Goal: Task Accomplishment & Management: Complete application form

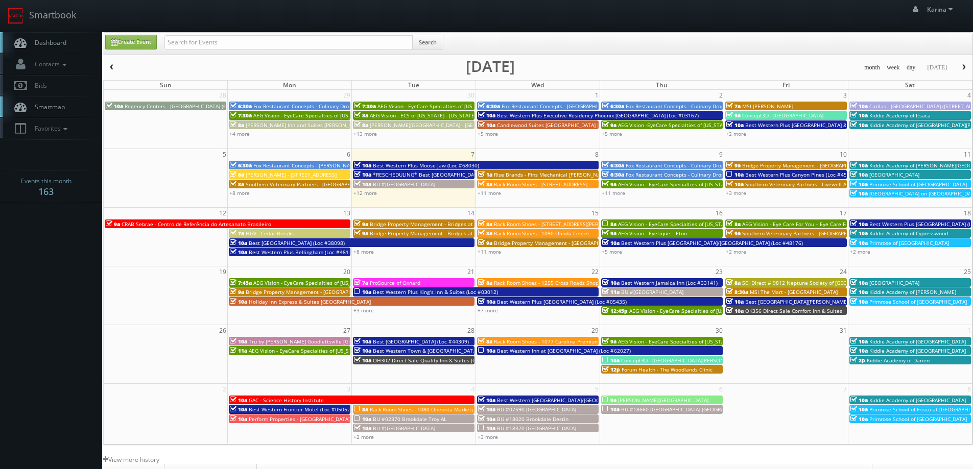
click at [62, 41] on span "Dashboard" at bounding box center [48, 42] width 37 height 9
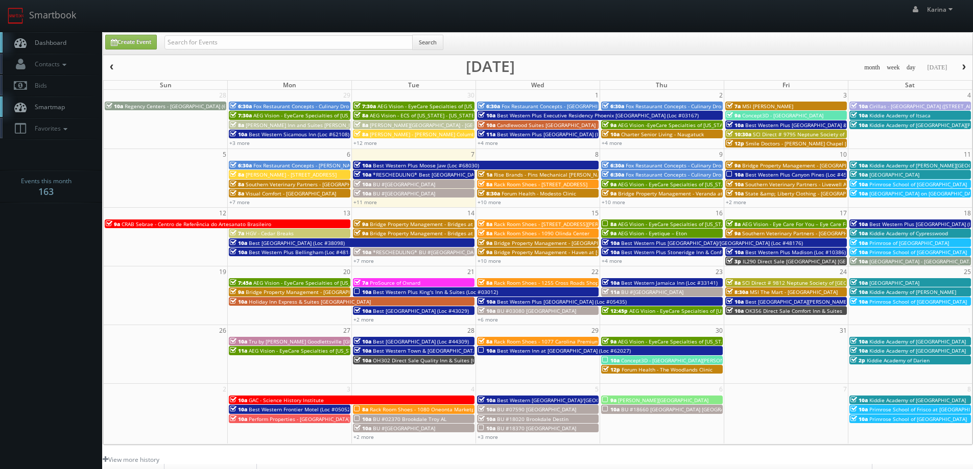
click at [52, 43] on span "Dashboard" at bounding box center [48, 42] width 37 height 9
click at [39, 40] on span "Dashboard" at bounding box center [48, 42] width 37 height 9
click at [37, 45] on span "Dashboard" at bounding box center [48, 42] width 37 height 9
click at [490, 203] on link "+10 more" at bounding box center [489, 202] width 23 height 7
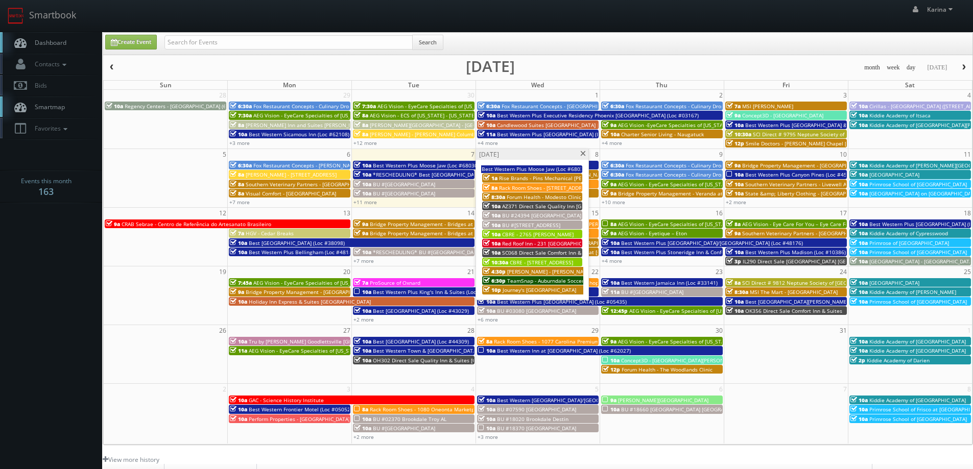
click at [583, 153] on span at bounding box center [583, 154] width 7 height 6
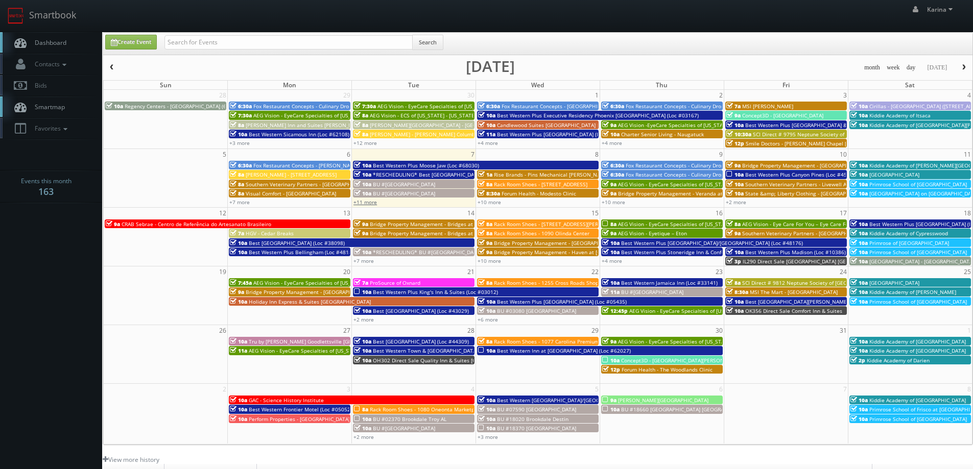
click at [371, 200] on link "+11 more" at bounding box center [364, 202] width 23 height 7
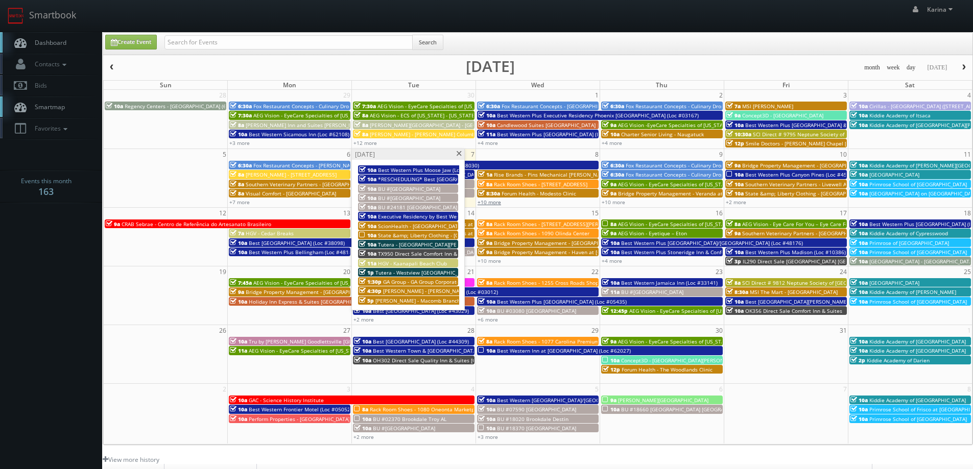
click at [491, 203] on link "+10 more" at bounding box center [489, 202] width 23 height 7
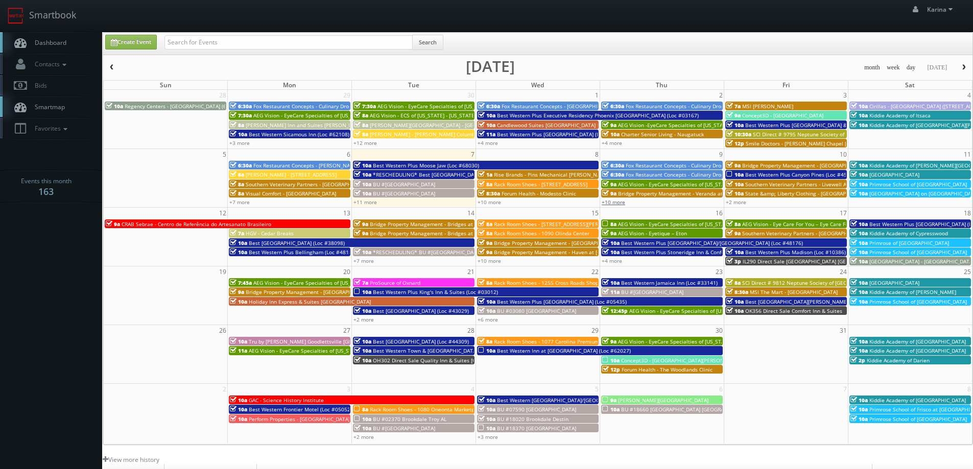
click at [615, 200] on link "+10 more" at bounding box center [613, 202] width 23 height 7
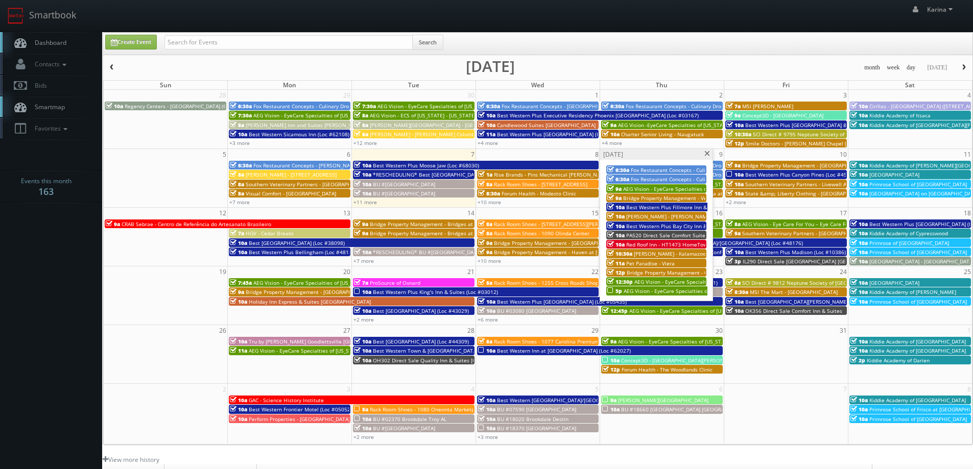
click at [663, 293] on span "AEG Vision - EyeCare Specialties of [GEOGRAPHIC_DATA] – [PERSON_NAME] Eyecare A…" at bounding box center [762, 291] width 276 height 7
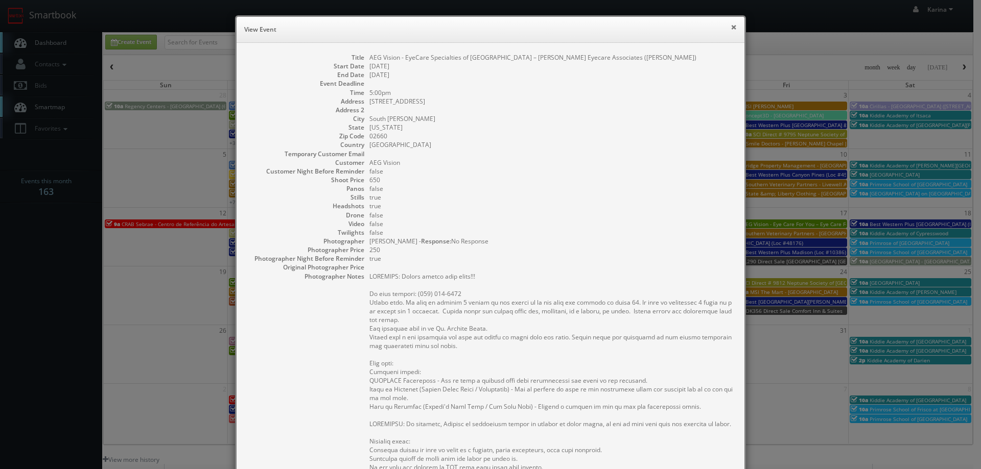
click at [730, 25] on button "×" at bounding box center [733, 26] width 6 height 7
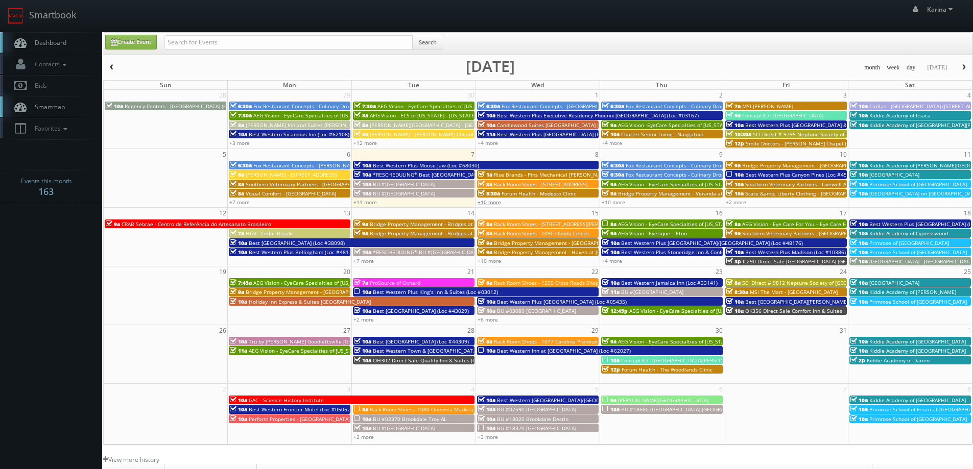
click at [493, 202] on link "+10 more" at bounding box center [489, 202] width 23 height 7
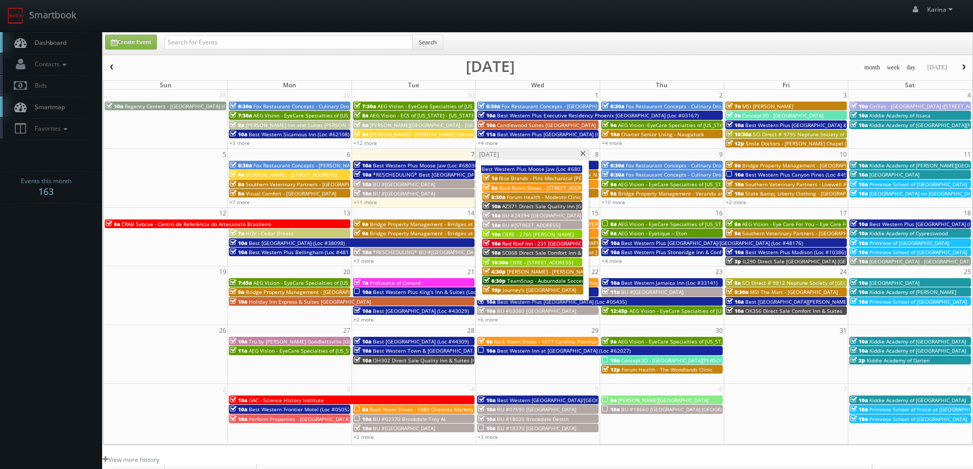
click at [541, 197] on span "Forum Health - Modesto Clinic" at bounding box center [544, 197] width 75 height 7
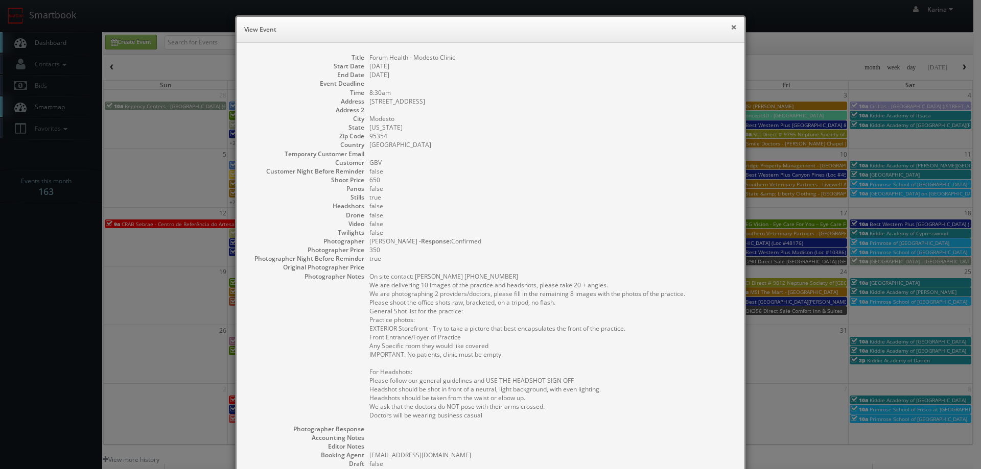
click at [732, 25] on button "×" at bounding box center [733, 26] width 6 height 7
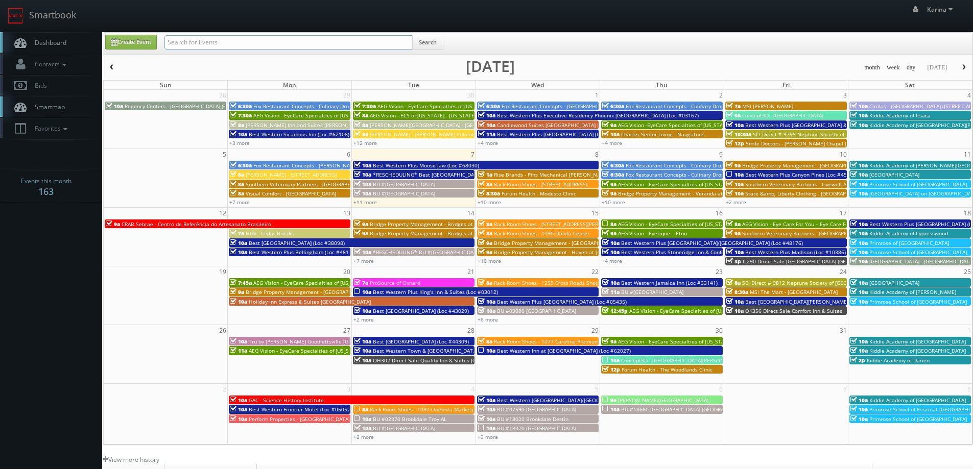
click at [258, 36] on input "text" at bounding box center [288, 42] width 248 height 14
type input "providence"
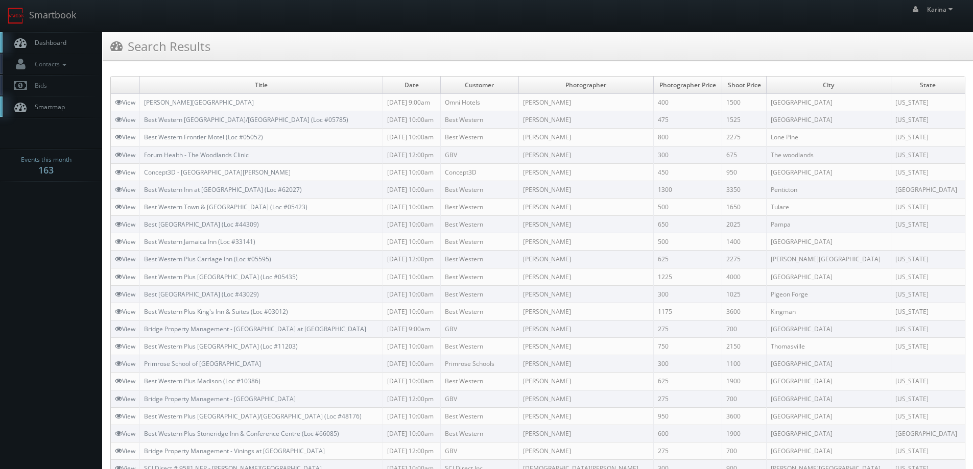
click at [68, 43] on link "Dashboard" at bounding box center [51, 42] width 102 height 21
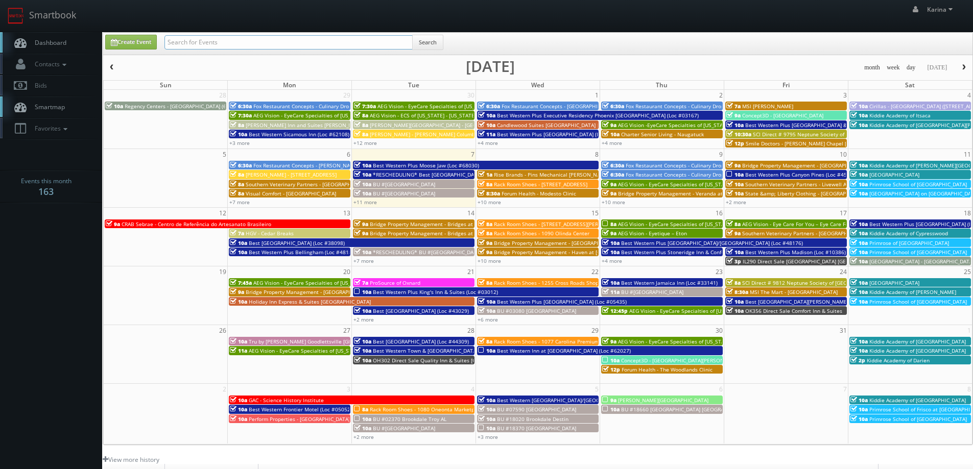
click at [200, 43] on input "text" at bounding box center [288, 42] width 248 height 14
type input "rhode island"
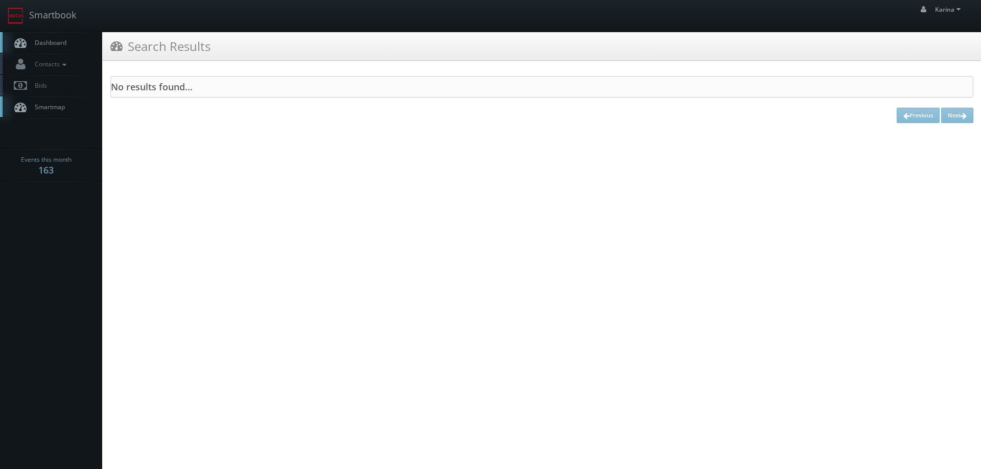
click at [75, 45] on link "Dashboard" at bounding box center [51, 42] width 102 height 21
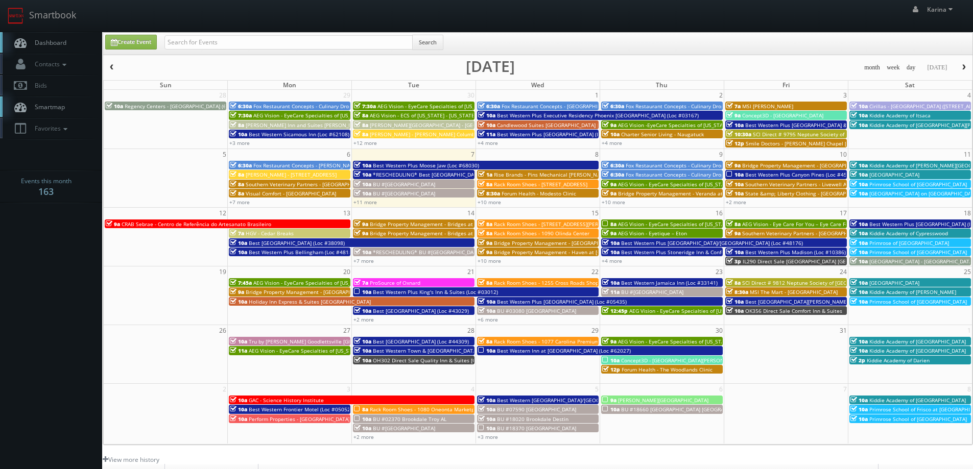
click at [36, 240] on body "Smartbook Toggle Side Navigation Toggle Top Navigation Karina Karina Profile Lo…" at bounding box center [486, 327] width 973 height 655
click at [184, 44] on input "text" at bounding box center [288, 42] width 248 height 14
paste input "Matthew McNamara"
type input "Matthew McNamara"
click at [426, 41] on button "Search" at bounding box center [427, 42] width 31 height 15
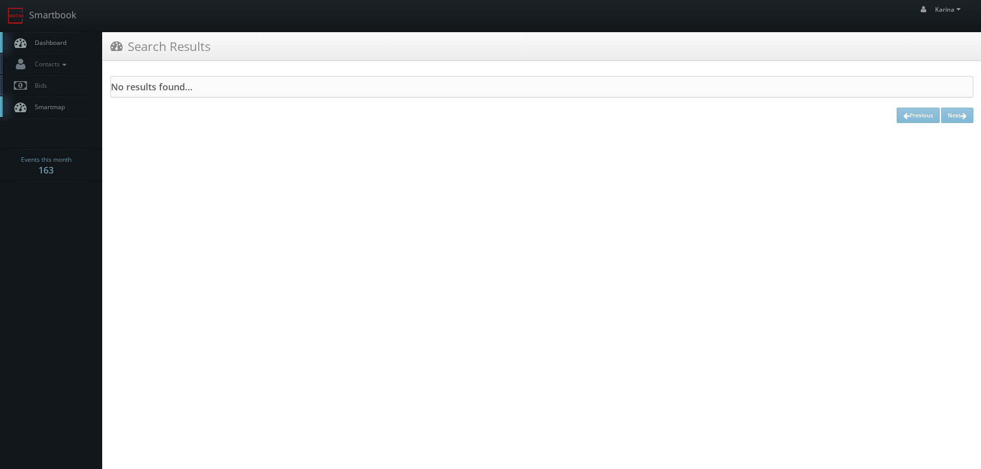
click at [80, 47] on link "Dashboard" at bounding box center [51, 42] width 102 height 21
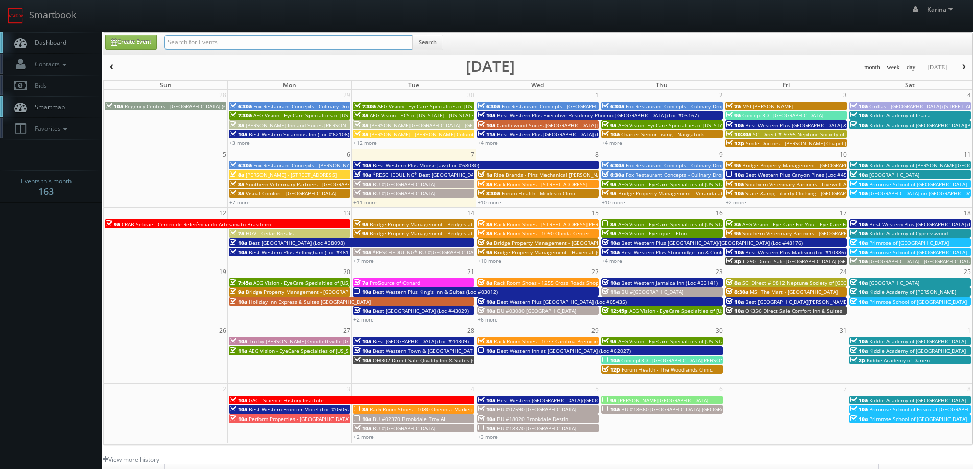
click at [207, 36] on input "text" at bounding box center [288, 42] width 248 height 14
type input "rhode island"
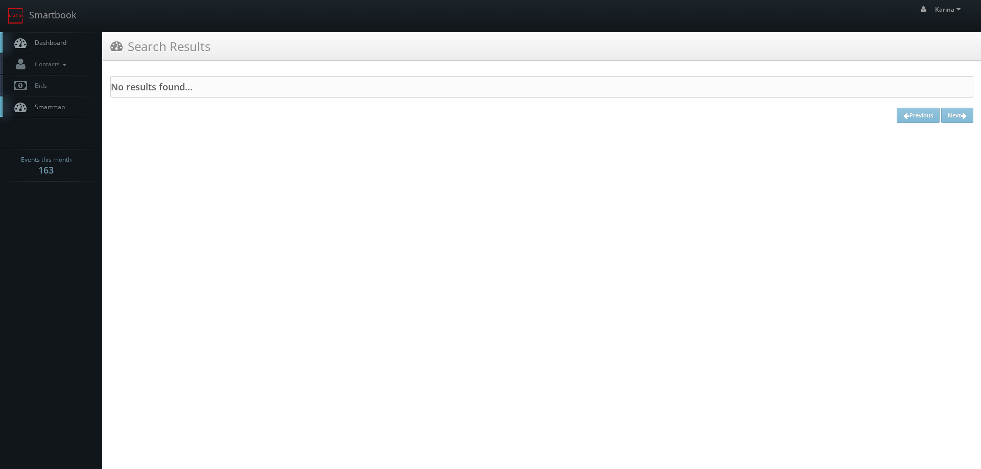
click at [54, 39] on span "Dashboard" at bounding box center [48, 42] width 37 height 9
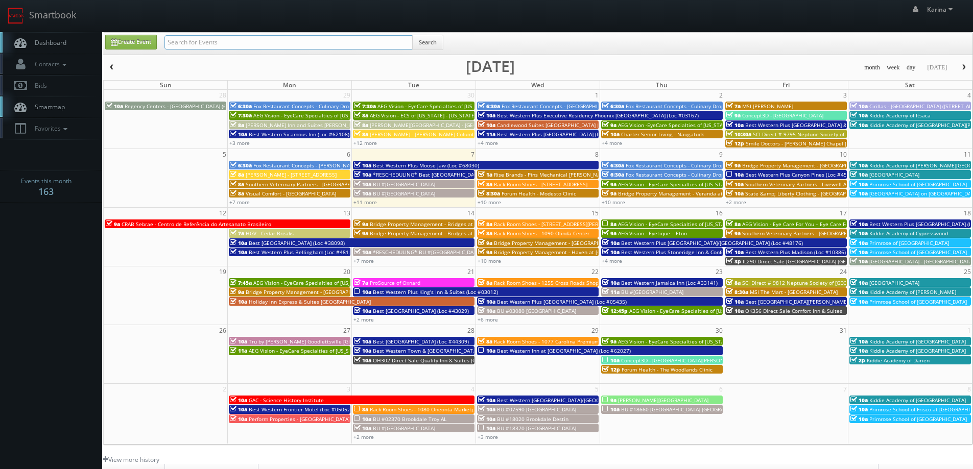
click at [188, 39] on input "text" at bounding box center [288, 42] width 248 height 14
paste input "[GEOGRAPHIC_DATA]"
type input "[GEOGRAPHIC_DATA]"
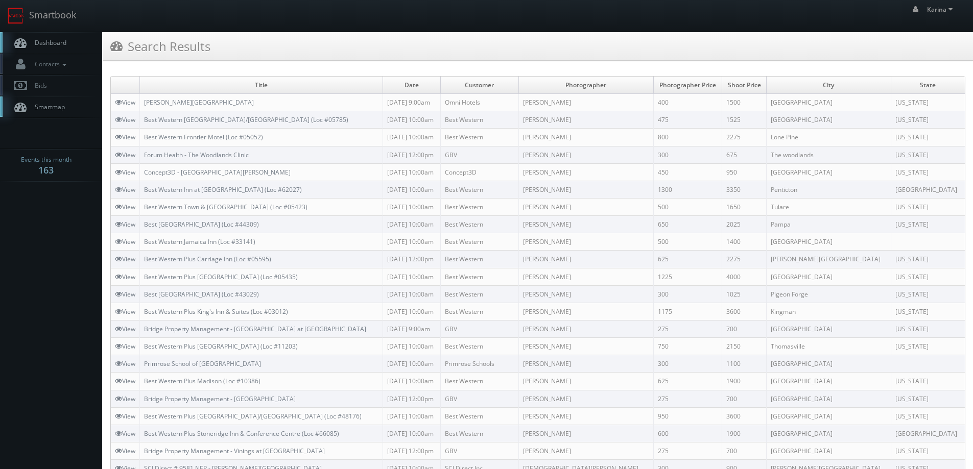
click at [52, 39] on span "Dashboard" at bounding box center [48, 42] width 37 height 9
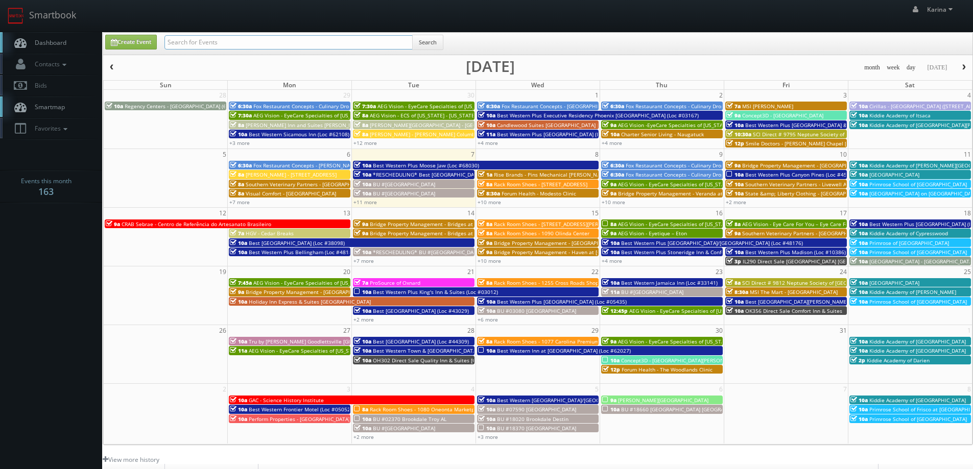
click at [187, 47] on input "text" at bounding box center [288, 42] width 248 height 14
type input "[PERSON_NAME]"
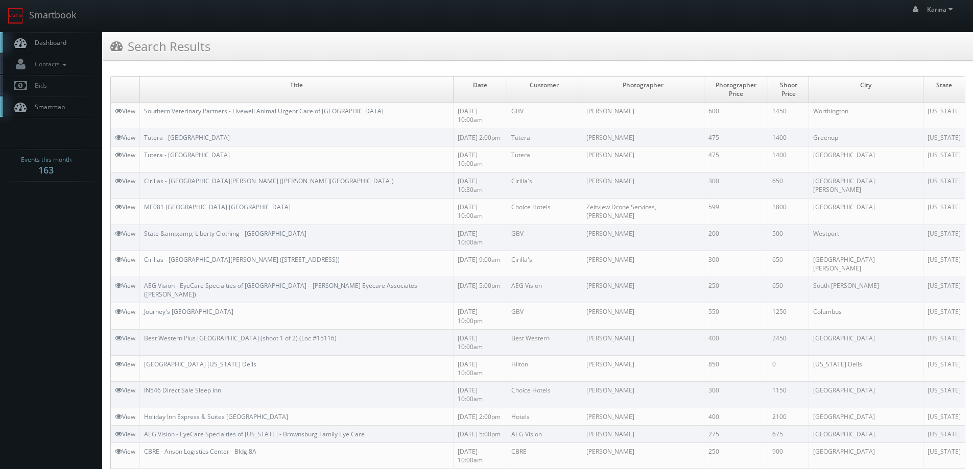
click at [55, 39] on span "Dashboard" at bounding box center [48, 42] width 37 height 9
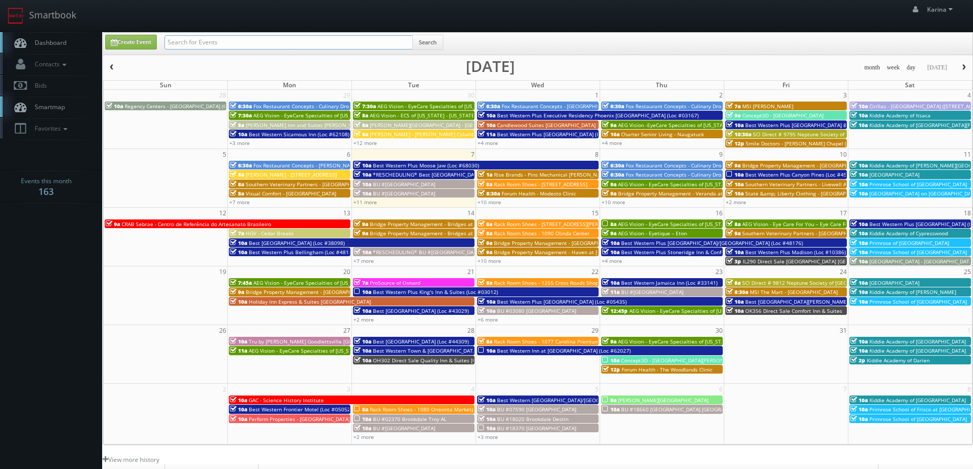
click at [192, 42] on input "text" at bounding box center [288, 42] width 248 height 14
type input "rhode island"
click at [431, 39] on button "Search" at bounding box center [427, 42] width 31 height 15
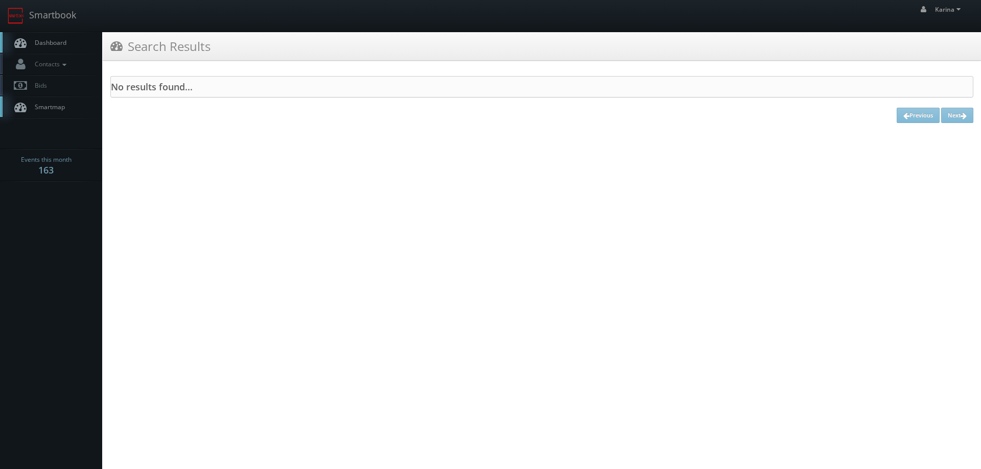
click at [48, 40] on span "Dashboard" at bounding box center [48, 42] width 37 height 9
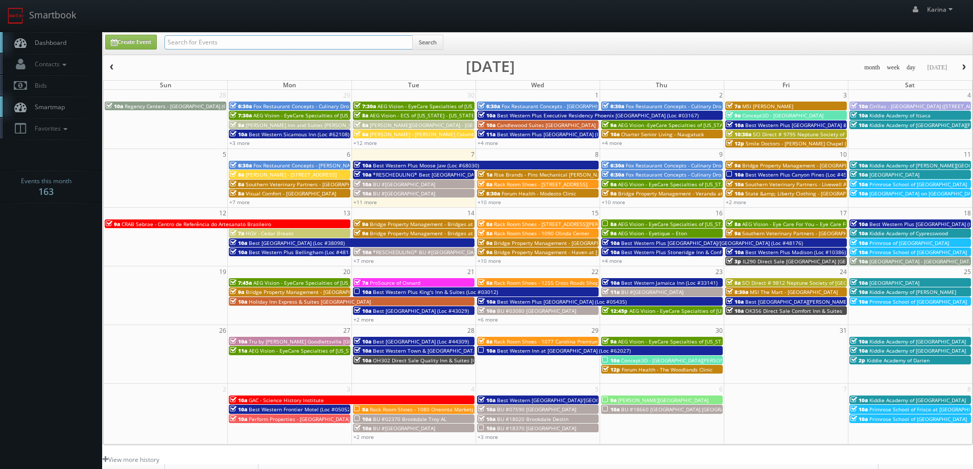
click at [206, 45] on input "text" at bounding box center [288, 42] width 248 height 14
type input "providence"
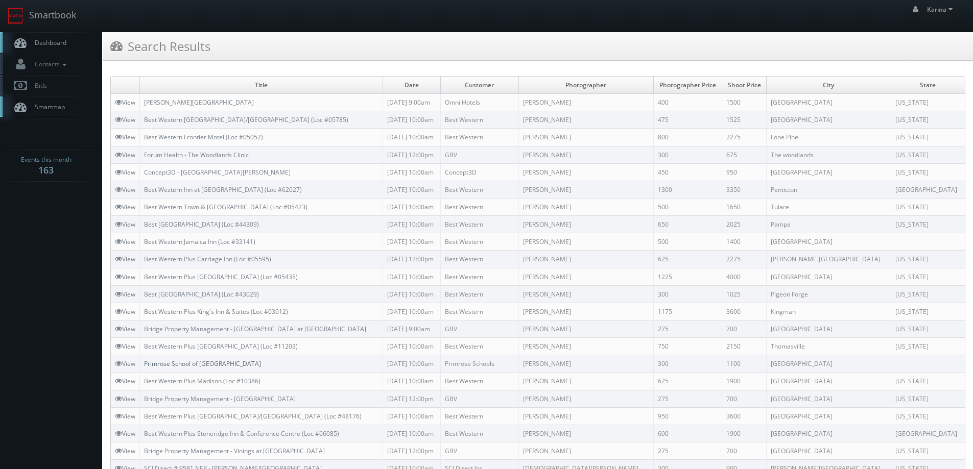
click at [216, 364] on link "Primrose School of [GEOGRAPHIC_DATA]" at bounding box center [202, 364] width 117 height 9
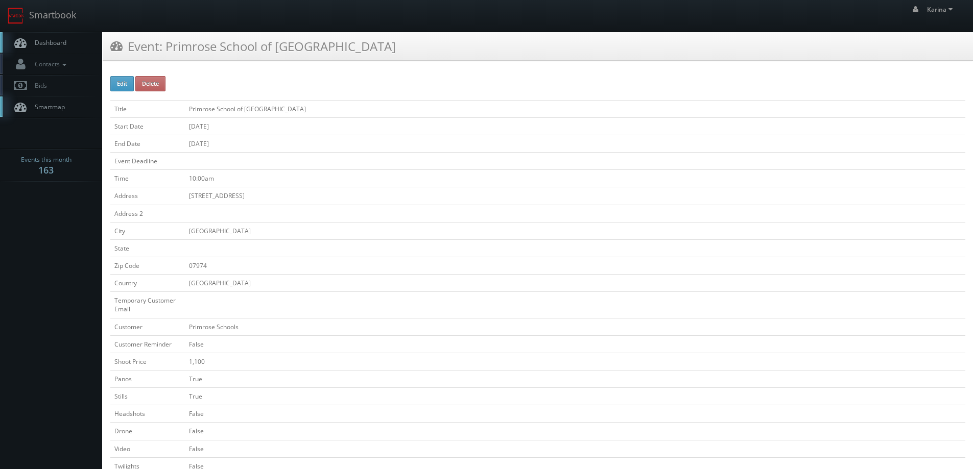
click at [55, 40] on span "Dashboard" at bounding box center [48, 42] width 37 height 9
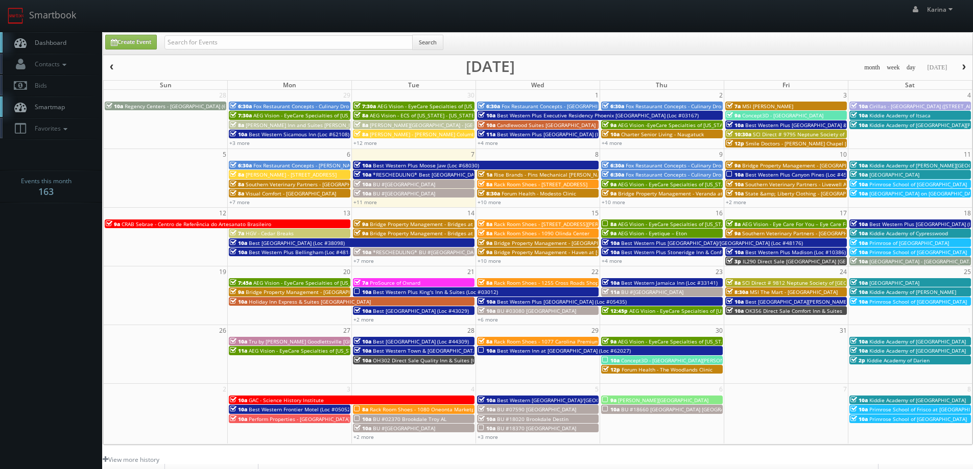
click at [57, 40] on span "Dashboard" at bounding box center [48, 42] width 37 height 9
paste input "mediabydomino@gmail.com"
type input "mediabydomino@gmail.com"
click at [432, 44] on button "Search" at bounding box center [427, 42] width 31 height 15
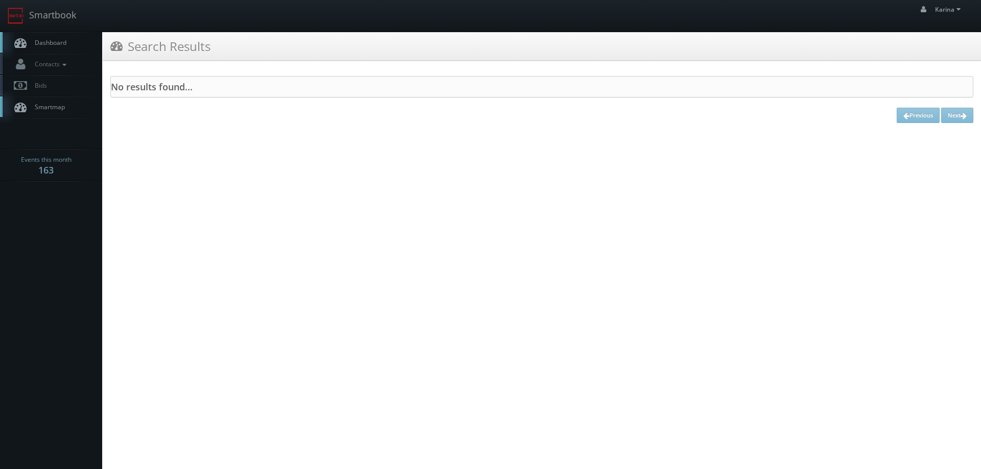
click at [25, 38] on icon at bounding box center [20, 42] width 15 height 13
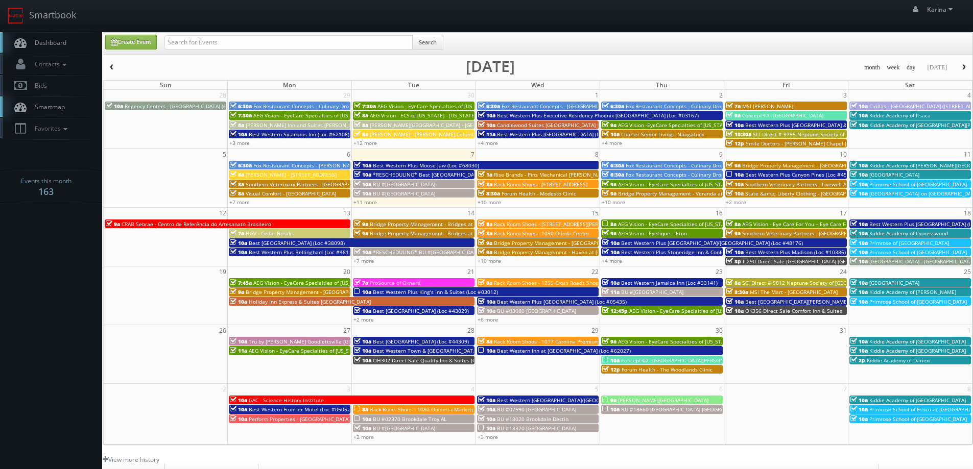
click at [52, 42] on span "Dashboard" at bounding box center [48, 42] width 37 height 9
click at [45, 38] on link "Dashboard" at bounding box center [51, 42] width 102 height 21
click at [54, 42] on span "Dashboard" at bounding box center [48, 42] width 37 height 9
click at [57, 42] on span "Dashboard" at bounding box center [48, 42] width 37 height 9
click at [51, 39] on span "Dashboard" at bounding box center [48, 42] width 37 height 9
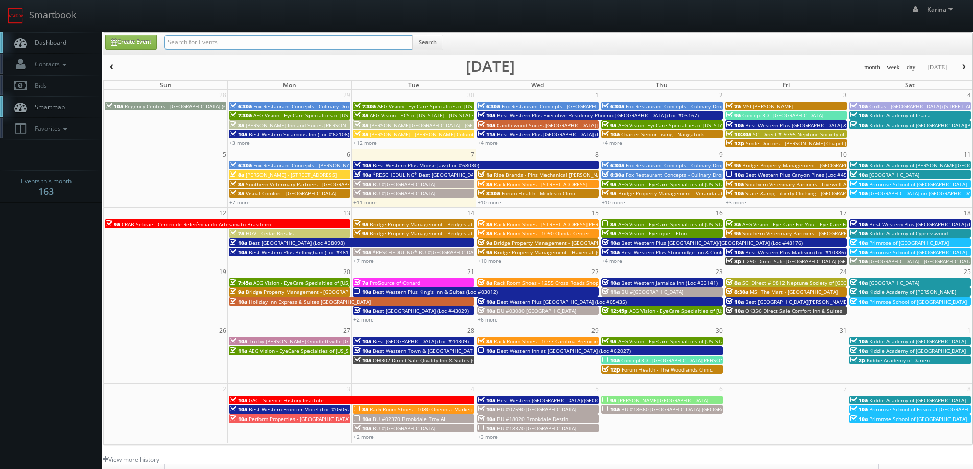
click at [179, 41] on input "text" at bounding box center [288, 42] width 248 height 14
type input "john saunders"
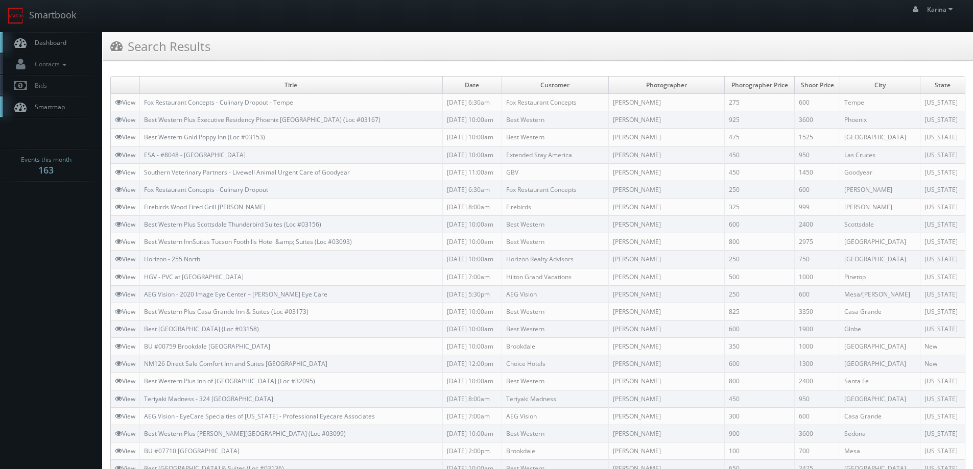
click at [44, 45] on span "Dashboard" at bounding box center [48, 42] width 37 height 9
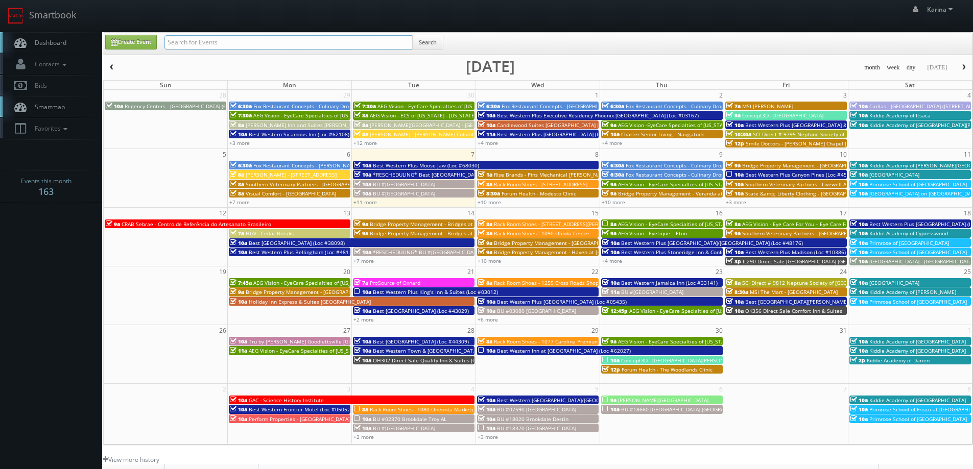
click at [191, 44] on input "text" at bounding box center [288, 42] width 248 height 14
type input "firebirds"
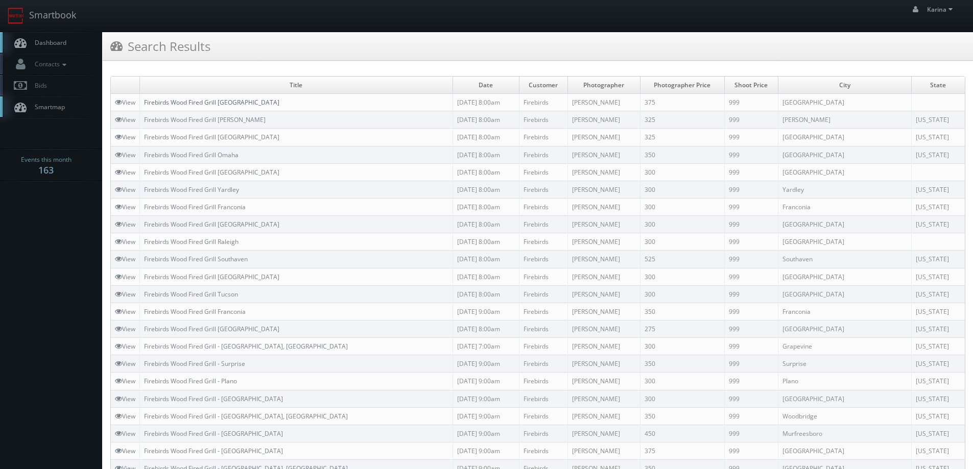
click at [244, 106] on link "Firebirds Wood Fired Grill [GEOGRAPHIC_DATA]" at bounding box center [211, 102] width 135 height 9
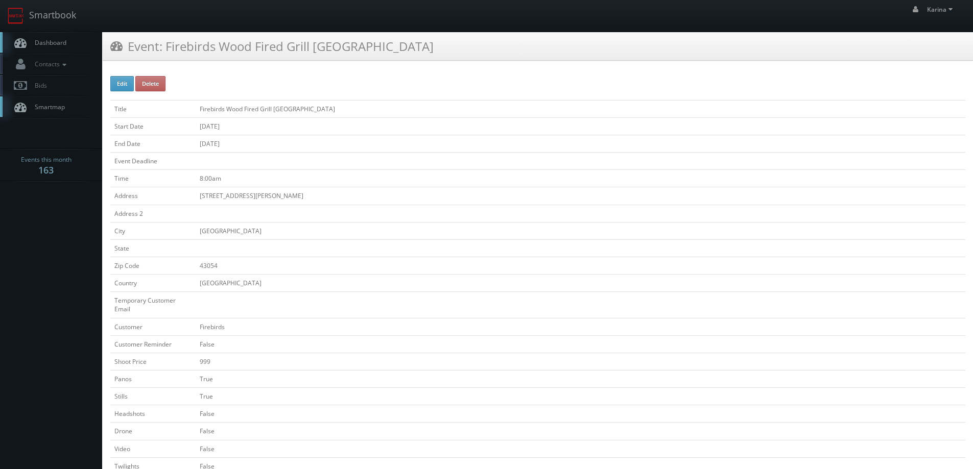
click at [43, 41] on span "Dashboard" at bounding box center [48, 42] width 37 height 9
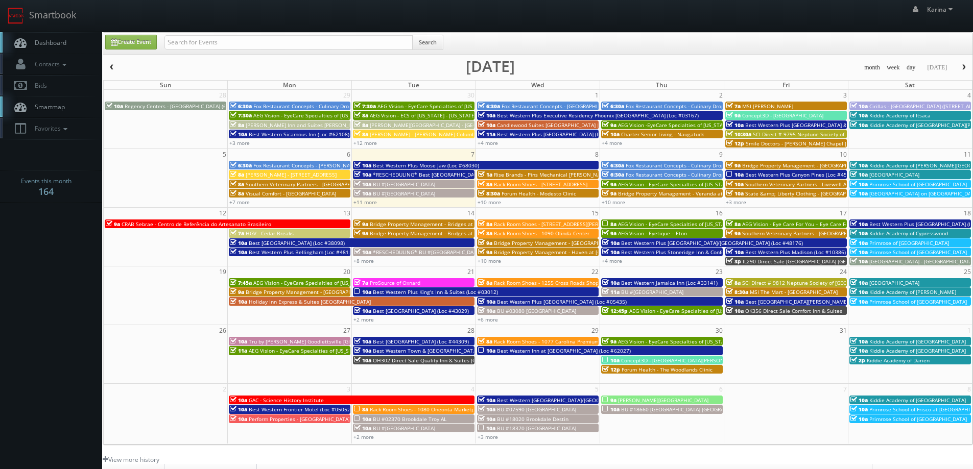
click at [63, 40] on span "Dashboard" at bounding box center [48, 42] width 37 height 9
click at [90, 297] on body "Smartbook Toggle Side Navigation Toggle Top Navigation [PERSON_NAME] [PERSON_NA…" at bounding box center [486, 327] width 973 height 655
click at [49, 37] on link "Dashboard" at bounding box center [51, 42] width 102 height 21
click at [51, 40] on span "Dashboard" at bounding box center [48, 42] width 37 height 9
click at [373, 205] on link "+10 more" at bounding box center [364, 202] width 23 height 7
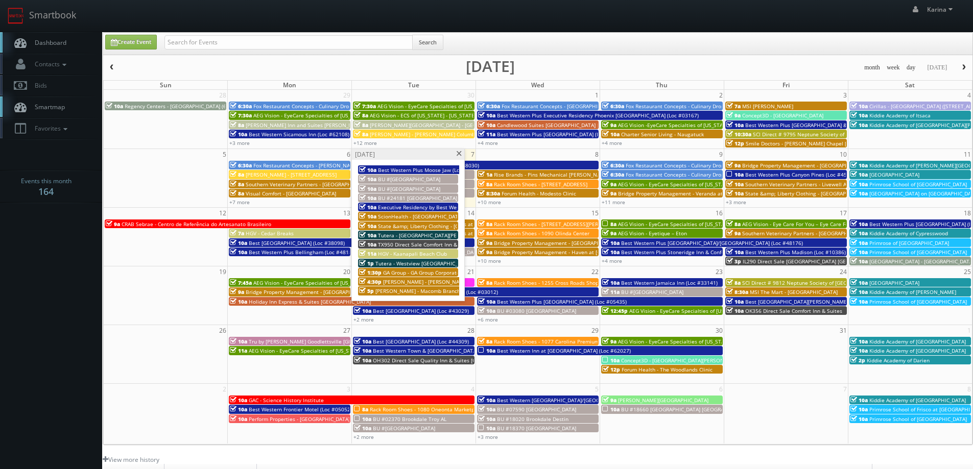
click at [424, 217] on span "ScionHealth - [GEOGRAPHIC_DATA]" at bounding box center [420, 216] width 85 height 7
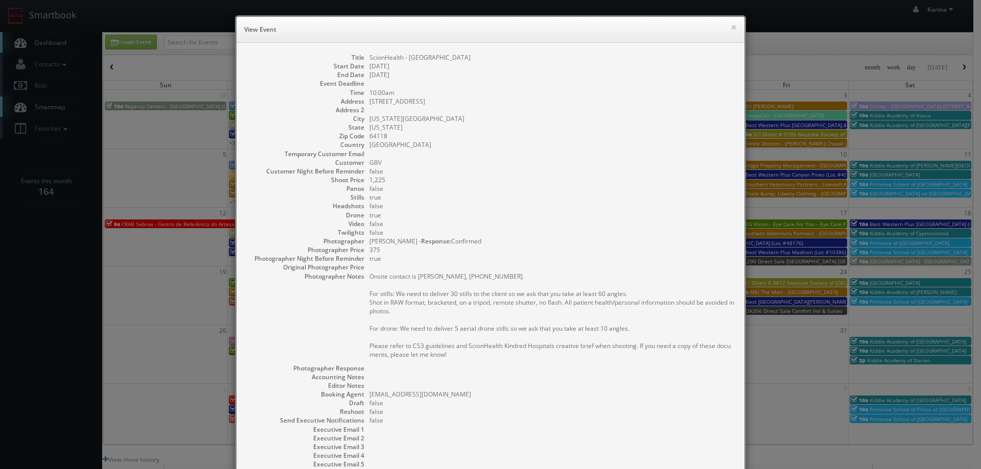
click at [706, 196] on dd "true" at bounding box center [551, 197] width 365 height 9
click at [730, 31] on button "×" at bounding box center [733, 26] width 6 height 7
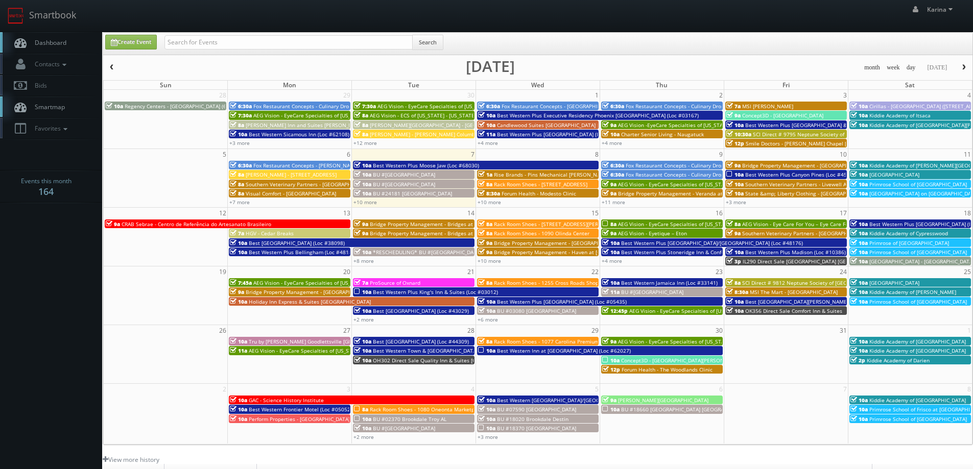
click at [42, 45] on span "Dashboard" at bounding box center [48, 42] width 37 height 9
click at [55, 43] on span "Dashboard" at bounding box center [48, 42] width 37 height 9
click at [64, 43] on span "Dashboard" at bounding box center [48, 42] width 37 height 9
click at [146, 39] on link "Create Event" at bounding box center [131, 42] width 52 height 15
type input "10/07/2025"
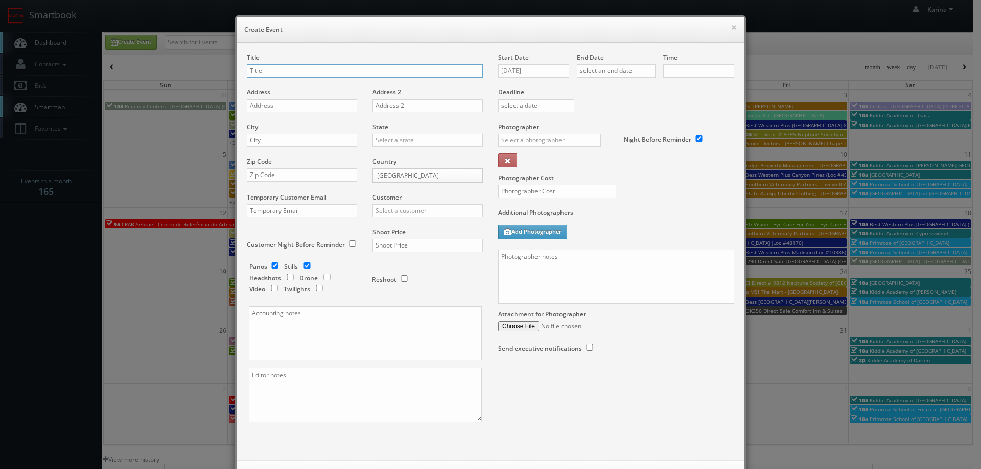
checkbox input "true"
type input "10:00am"
checkbox input "true"
paste input "AEG Vision - EyeCare Specialties of [US_STATE] – Olympic Eye Care"
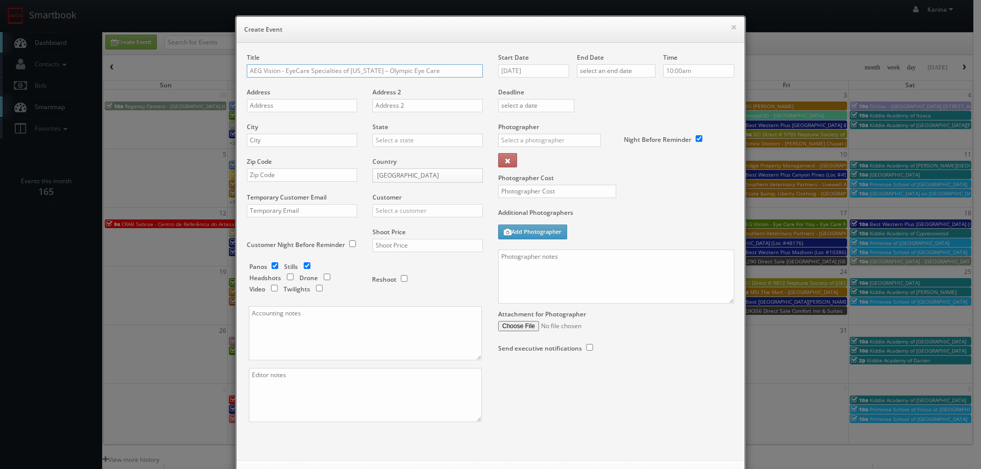
type input "AEG Vision - EyeCare Specialties of Washington – Olympic Eye Care"
click at [275, 108] on input "text" at bounding box center [302, 105] width 110 height 13
click at [278, 112] on input "text" at bounding box center [302, 105] width 110 height 13
paste input "6508 Wollochet Dr"
type input "6508 Wollochet Dr"
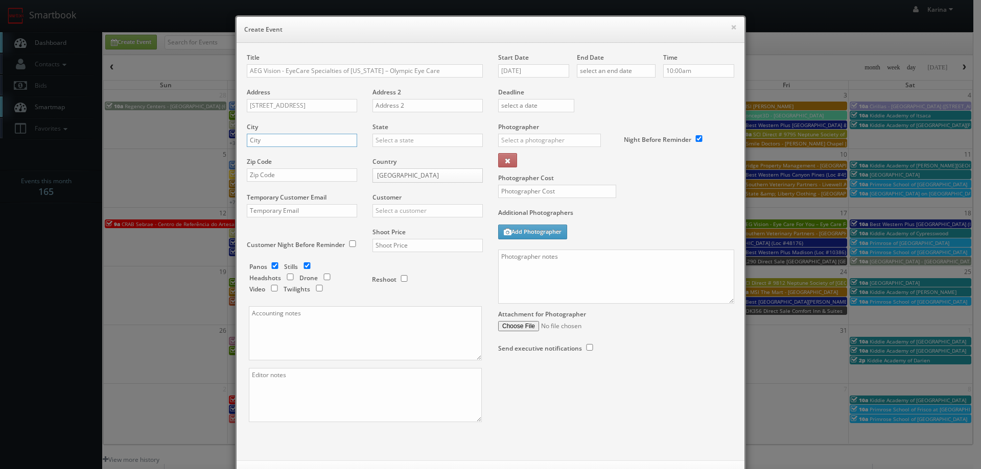
click at [277, 138] on input "text" at bounding box center [302, 140] width 110 height 13
type input "Gig Harbor"
click at [385, 158] on div "[US_STATE]" at bounding box center [427, 157] width 109 height 17
type input "[US_STATE]"
click at [278, 180] on input "text" at bounding box center [302, 175] width 110 height 13
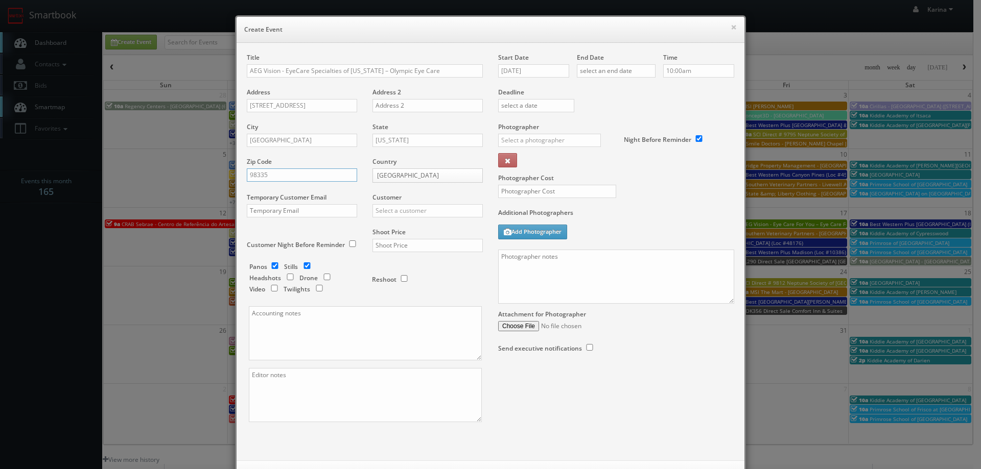
type input "98335"
click at [415, 211] on input "text" at bounding box center [427, 210] width 110 height 13
click at [410, 226] on div "AEG Vision" at bounding box center [427, 227] width 109 height 17
type input "AEG Vision"
click at [398, 247] on input "text" at bounding box center [427, 245] width 110 height 13
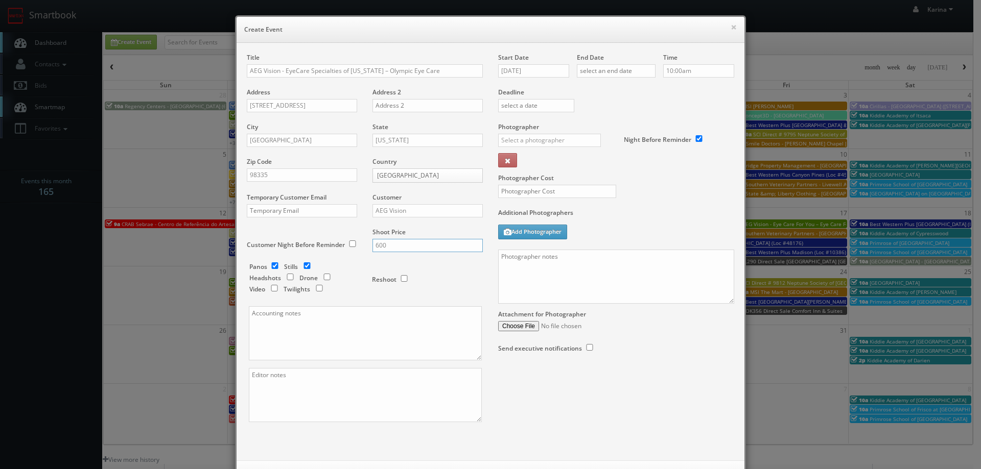
type input "600"
click at [271, 267] on input "checkbox" at bounding box center [274, 266] width 15 height 7
checkbox input "false"
click at [284, 278] on input "checkbox" at bounding box center [289, 277] width 15 height 7
checkbox input "true"
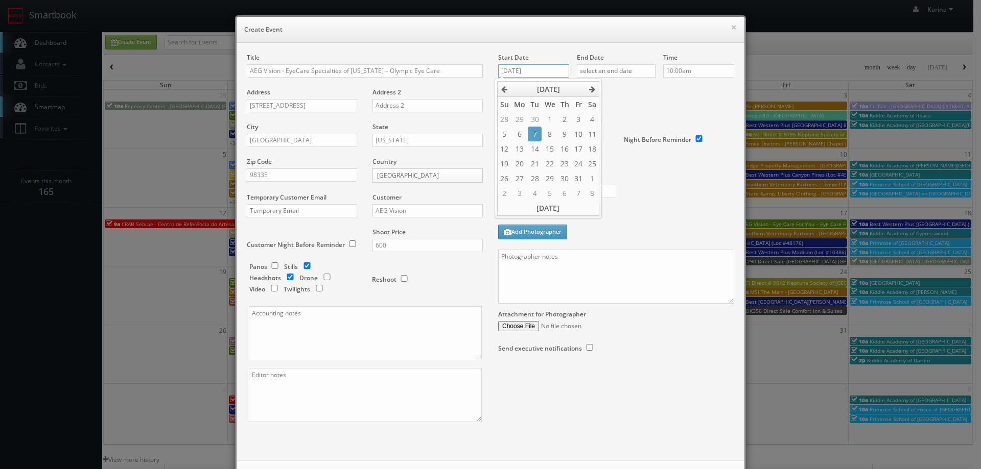
click at [529, 70] on input "10/07/2025" at bounding box center [533, 70] width 71 height 13
click at [580, 179] on td "31" at bounding box center [578, 178] width 13 height 15
type input "10/31/2025"
click at [619, 68] on input "text" at bounding box center [616, 70] width 79 height 13
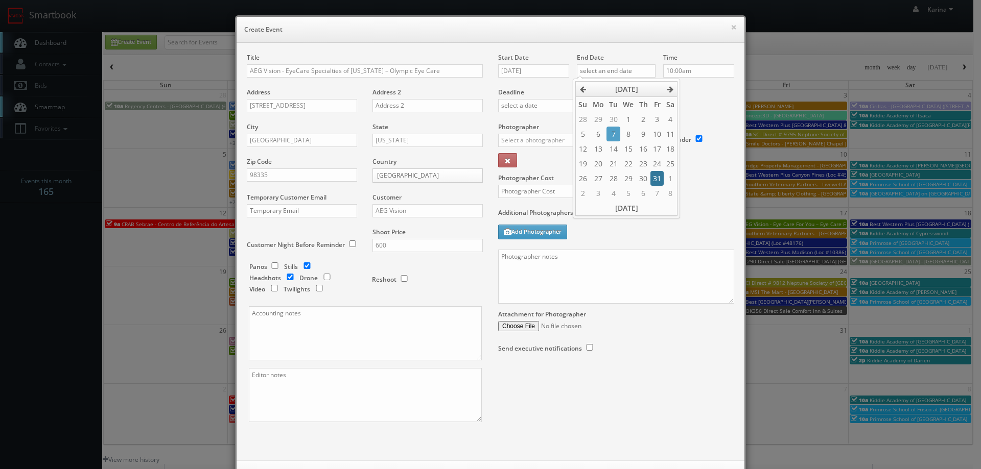
click at [660, 178] on td "31" at bounding box center [656, 178] width 13 height 15
type input "10/31/2025"
click at [696, 67] on input "10:00am" at bounding box center [698, 70] width 71 height 13
type input "8:30am"
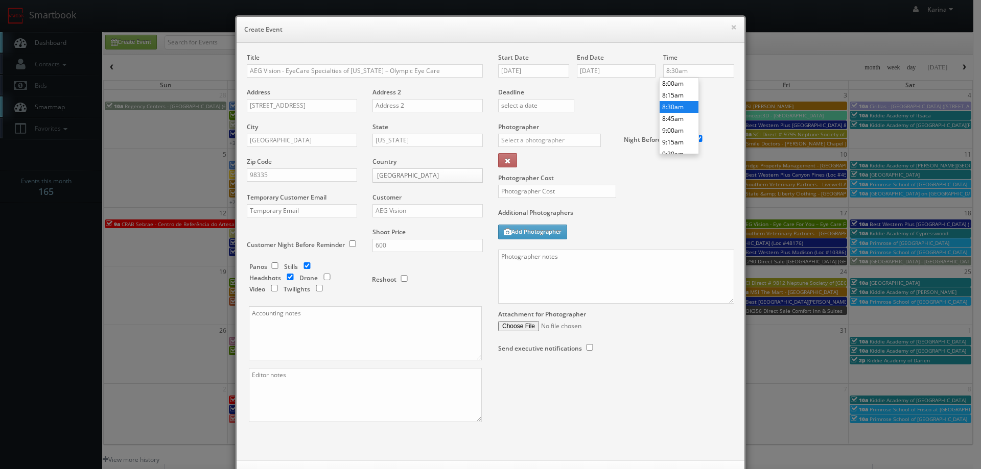
click at [676, 107] on li "8:30am" at bounding box center [678, 107] width 39 height 12
click at [517, 144] on input "text" at bounding box center [549, 140] width 103 height 13
click at [530, 183] on div "Sean Henderson" at bounding box center [552, 180] width 109 height 17
type input "Sean Henderson"
click at [526, 193] on input "text" at bounding box center [557, 191] width 118 height 13
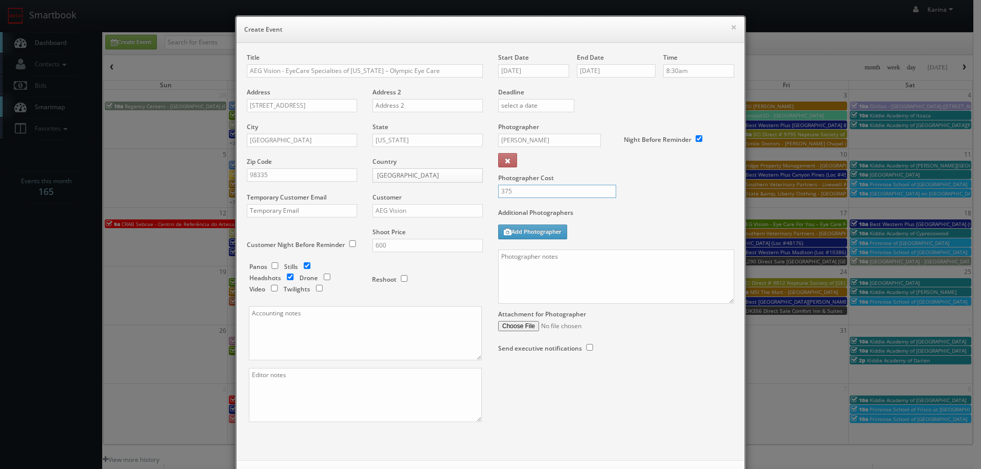
type input "375"
click at [529, 257] on textarea at bounding box center [616, 277] width 236 height 54
type textarea "O"
click at [606, 256] on textarea "on site contact: Dr. Harris" at bounding box center [616, 277] width 236 height 54
paste textarea "253-228-0964"
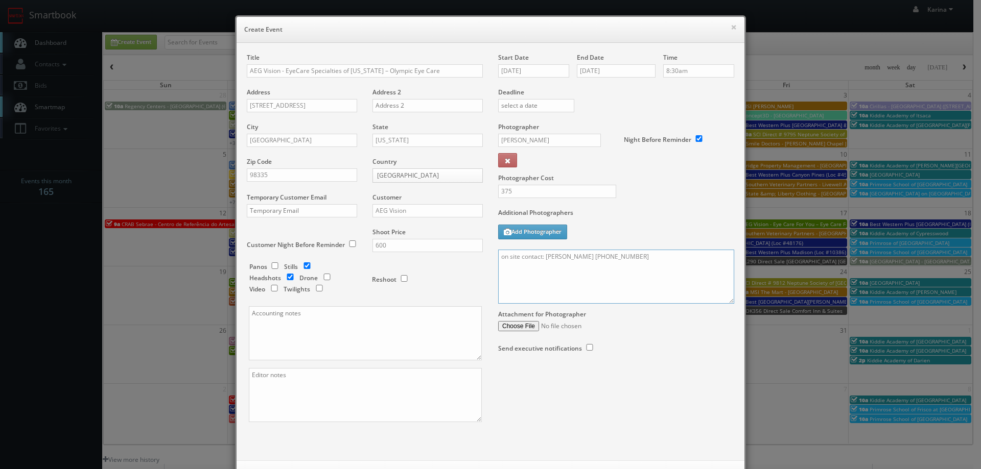
paste textarea "Stills only. We need to deliver 5 stills to the client so we ask that you captu…"
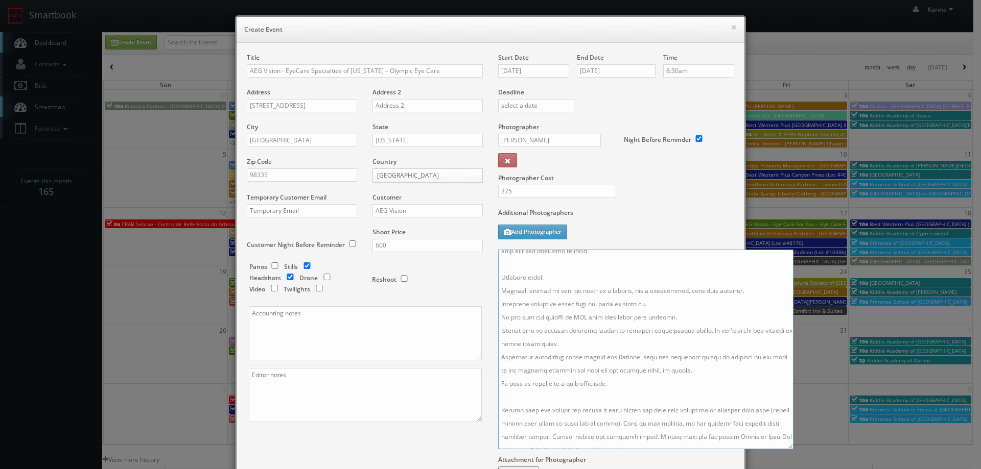
drag, startPoint x: 728, startPoint y: 302, endPoint x: 787, endPoint y: 456, distance: 165.0
click at [790, 449] on textarea at bounding box center [645, 350] width 295 height 200
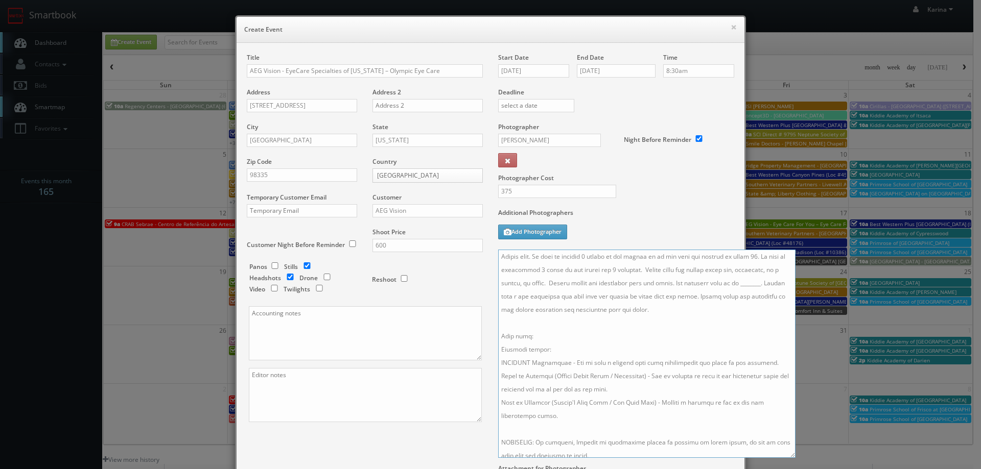
scroll to position [0, 0]
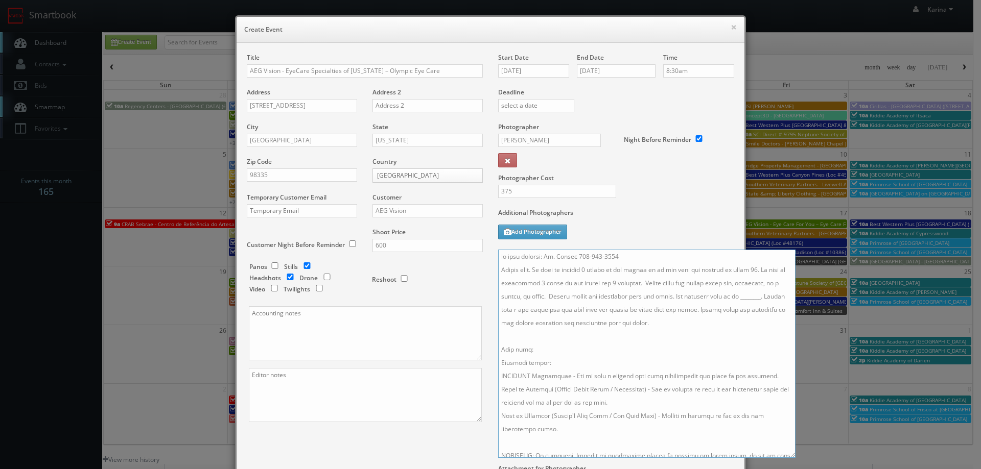
click at [758, 296] on textarea at bounding box center [646, 354] width 297 height 208
drag, startPoint x: 669, startPoint y: 295, endPoint x: 694, endPoint y: 298, distance: 25.2
click at [669, 295] on textarea at bounding box center [646, 354] width 297 height 208
type textarea "on site contact: Dr. Harris 253-228-0964 Stills only. We need to deliver 5 stil…"
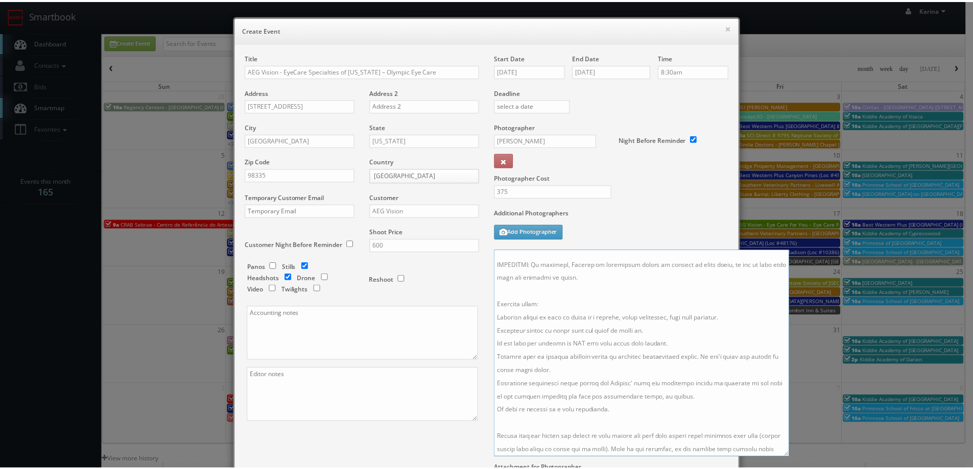
scroll to position [131, 0]
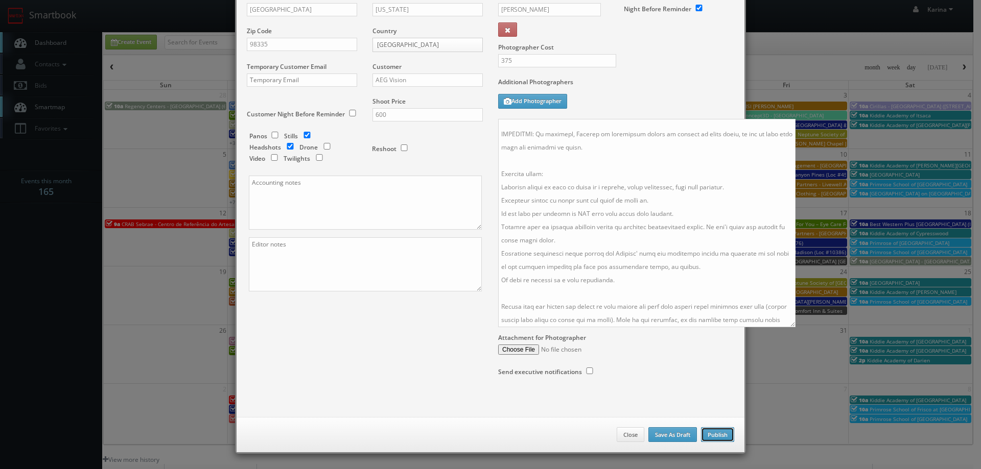
click at [705, 431] on button "Publish" at bounding box center [717, 434] width 33 height 15
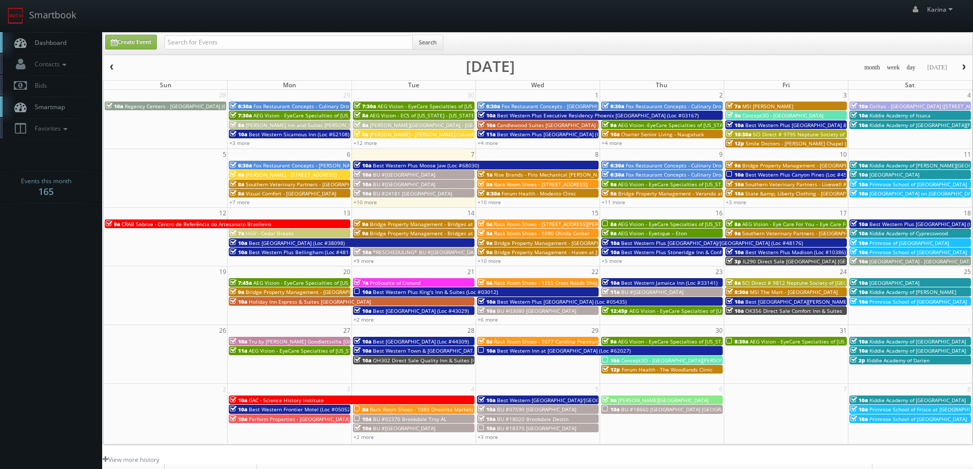
click at [61, 40] on span "Dashboard" at bounding box center [48, 42] width 37 height 9
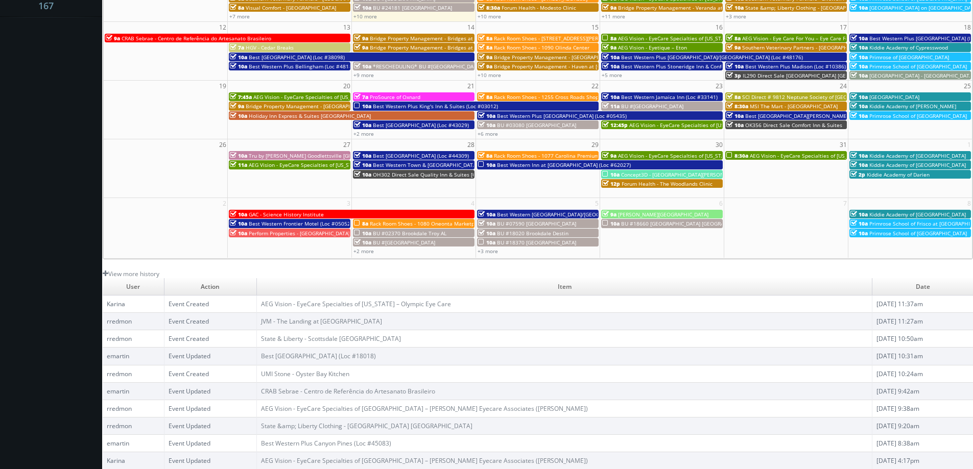
scroll to position [33, 0]
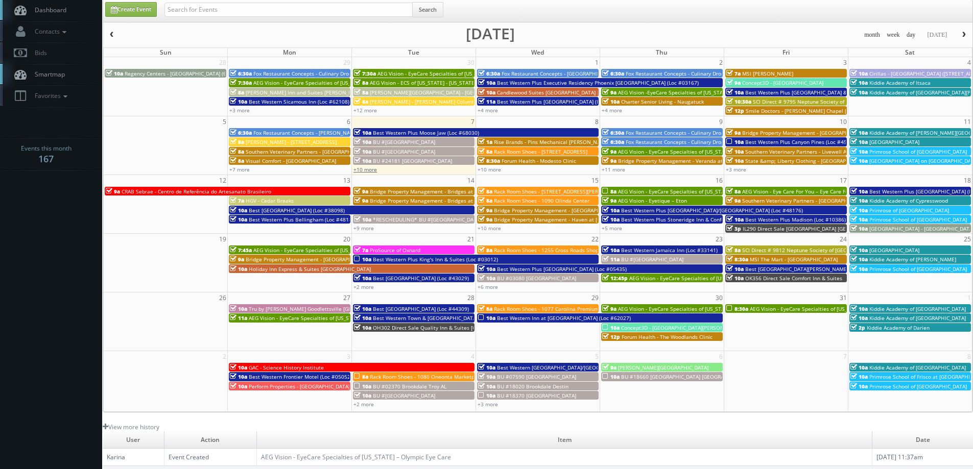
click at [365, 171] on link "+10 more" at bounding box center [364, 169] width 23 height 7
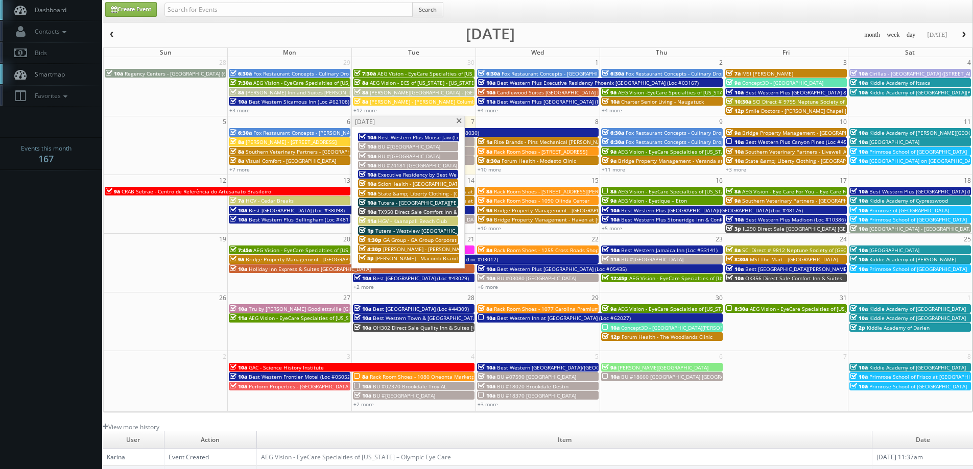
scroll to position [0, 0]
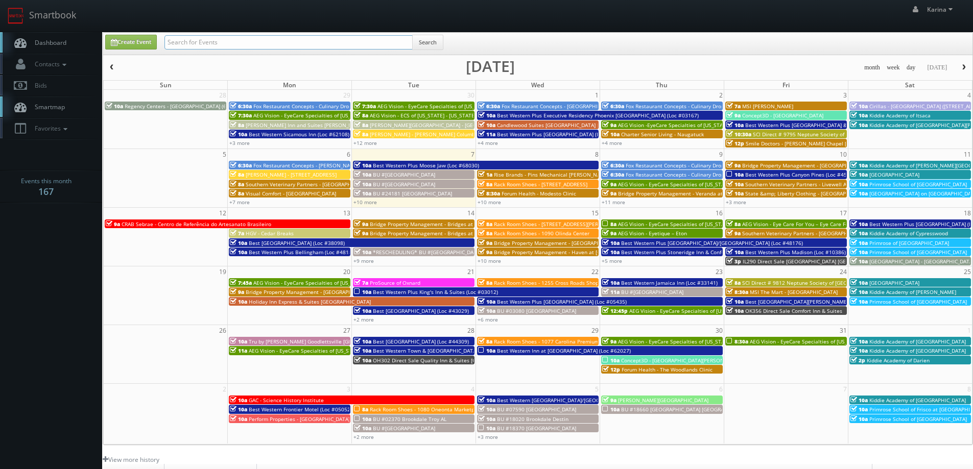
click at [194, 43] on input "text" at bounding box center [288, 42] width 248 height 14
type input "tna83"
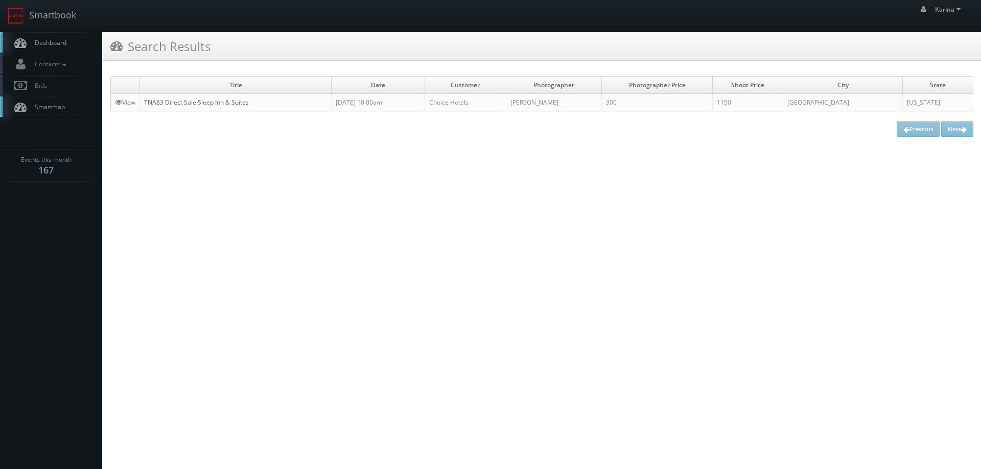
click at [229, 103] on link "TNA83 Direct Sale Sleep Inn & Suites" at bounding box center [196, 102] width 105 height 9
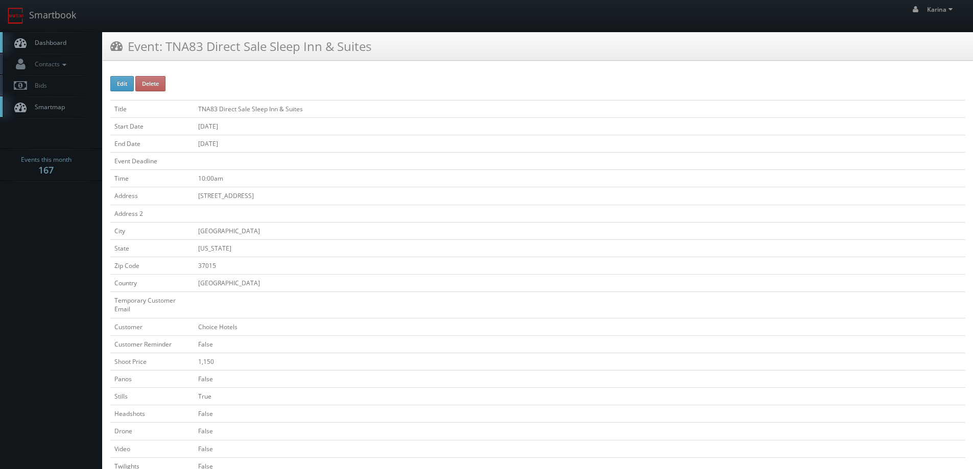
click at [312, 109] on td "TNA83 Direct Sale Sleep Inn & Suites" at bounding box center [579, 108] width 771 height 17
drag, startPoint x: 300, startPoint y: 109, endPoint x: 232, endPoint y: 114, distance: 68.1
click at [217, 109] on td "TNA83 Direct Sale Sleep Inn & Suites" at bounding box center [579, 108] width 771 height 17
copy td "Direct Sale Sleep Inn & Suites"
click at [49, 47] on link "Dashboard" at bounding box center [51, 42] width 102 height 21
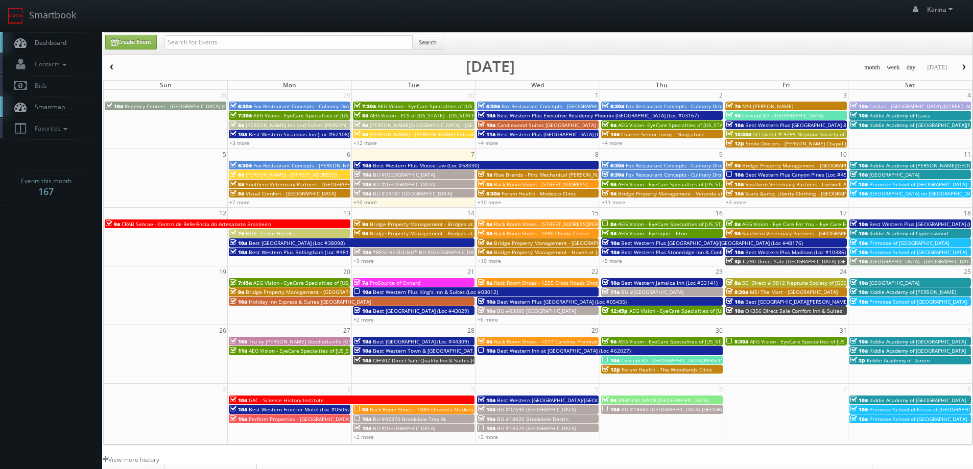
click at [60, 250] on body "Smartbook Toggle Side Navigation Toggle Top Navigation Karina Karina Profile Lo…" at bounding box center [486, 327] width 973 height 655
click at [34, 267] on body "Smartbook Toggle Side Navigation Toggle Top Navigation Karina Karina Profile Lo…" at bounding box center [486, 327] width 973 height 655
click at [60, 44] on span "Dashboard" at bounding box center [48, 42] width 37 height 9
click at [59, 47] on link "Dashboard" at bounding box center [51, 42] width 102 height 21
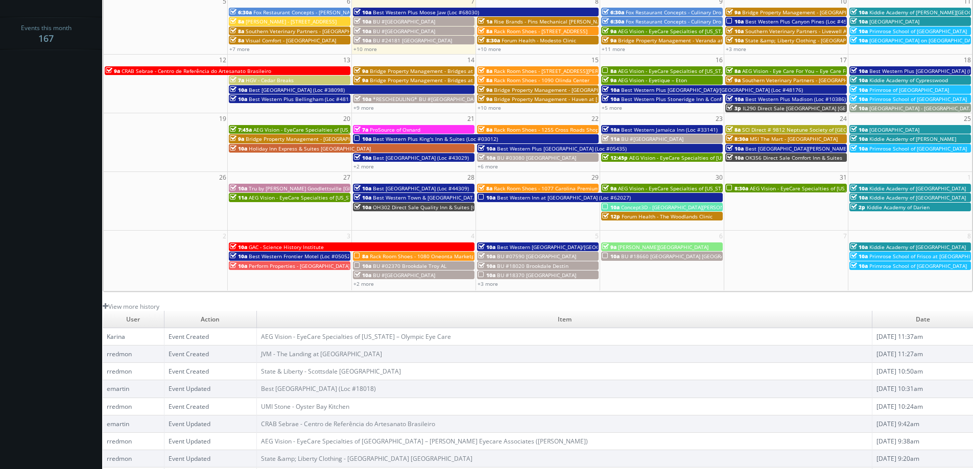
scroll to position [186, 0]
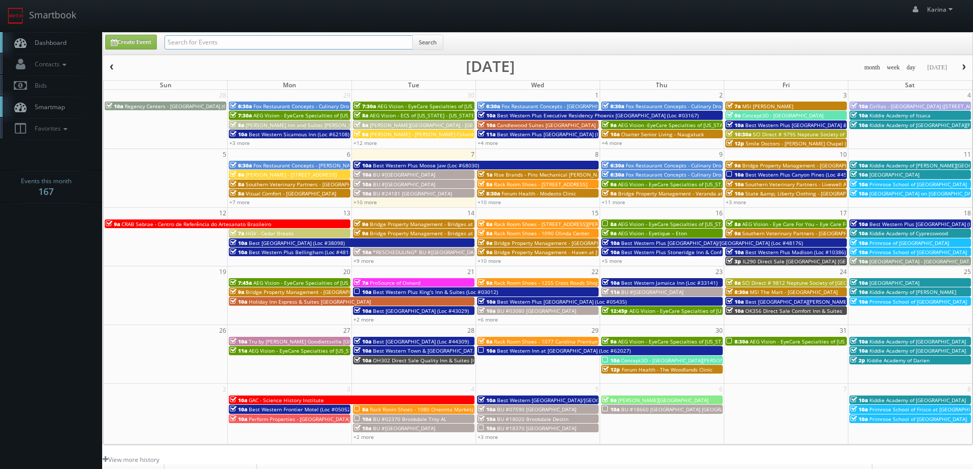
click at [206, 42] on input "text" at bounding box center [288, 42] width 248 height 14
type input "firebirds"
click at [438, 46] on button "Search" at bounding box center [427, 42] width 31 height 15
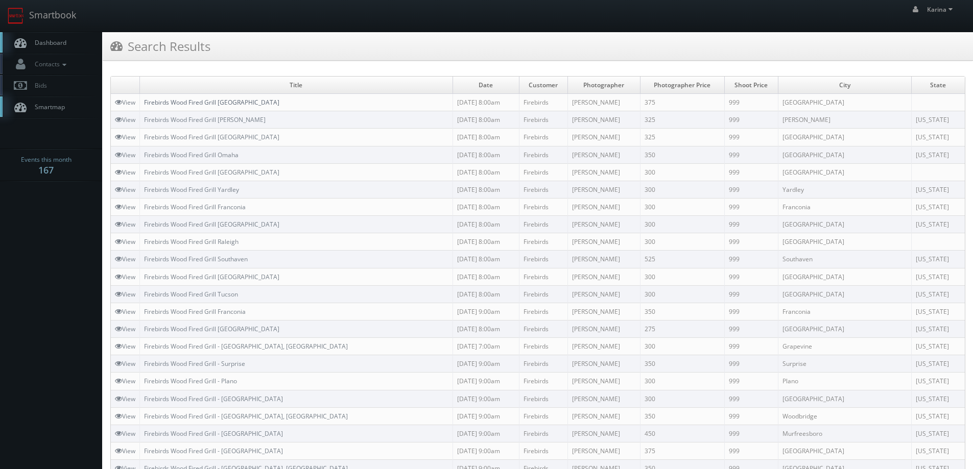
click at [218, 104] on link "Firebirds Wood Fired Grill [GEOGRAPHIC_DATA]" at bounding box center [211, 102] width 135 height 9
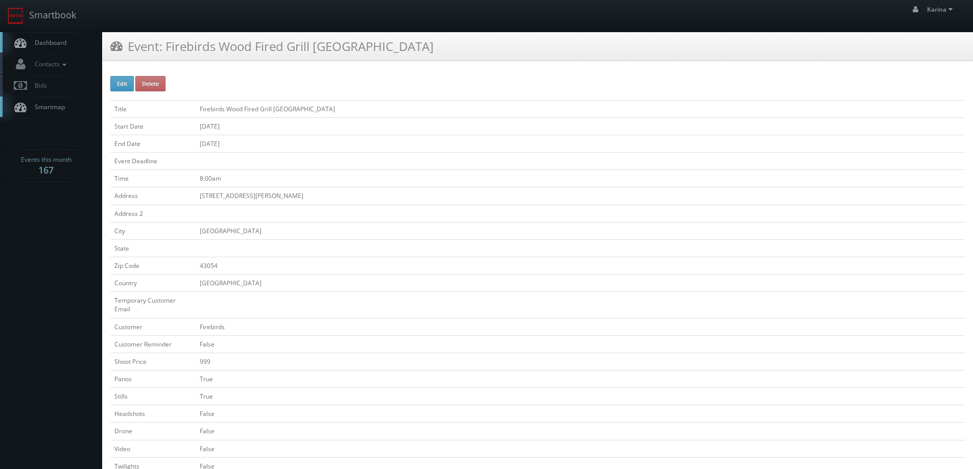
click at [49, 38] on span "Dashboard" at bounding box center [48, 42] width 37 height 9
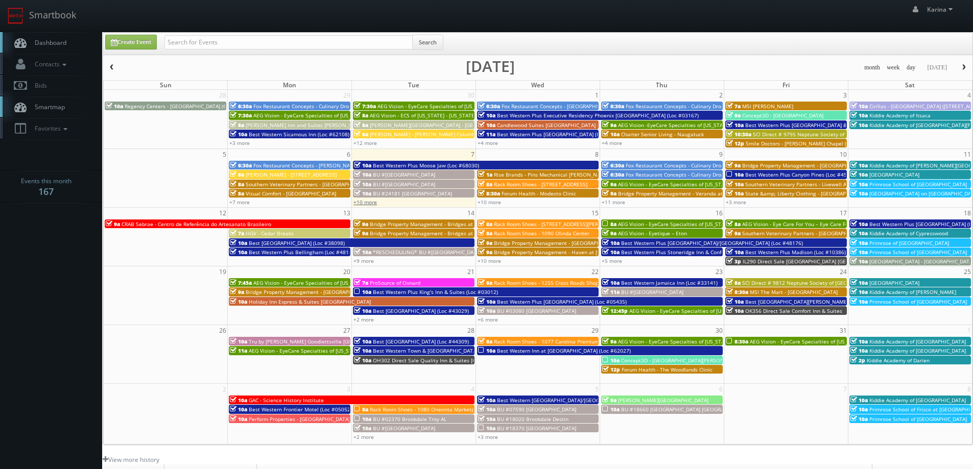
click at [376, 204] on link "+10 more" at bounding box center [364, 202] width 23 height 7
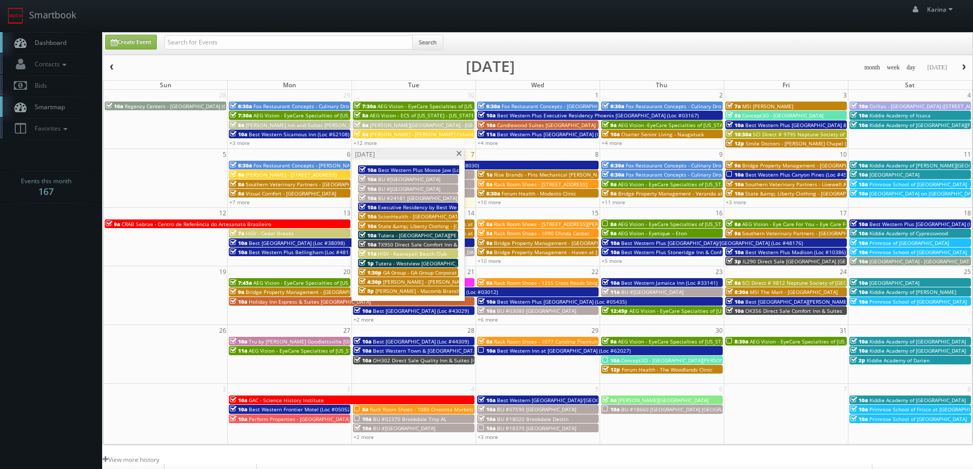
click at [459, 155] on span at bounding box center [459, 154] width 7 height 6
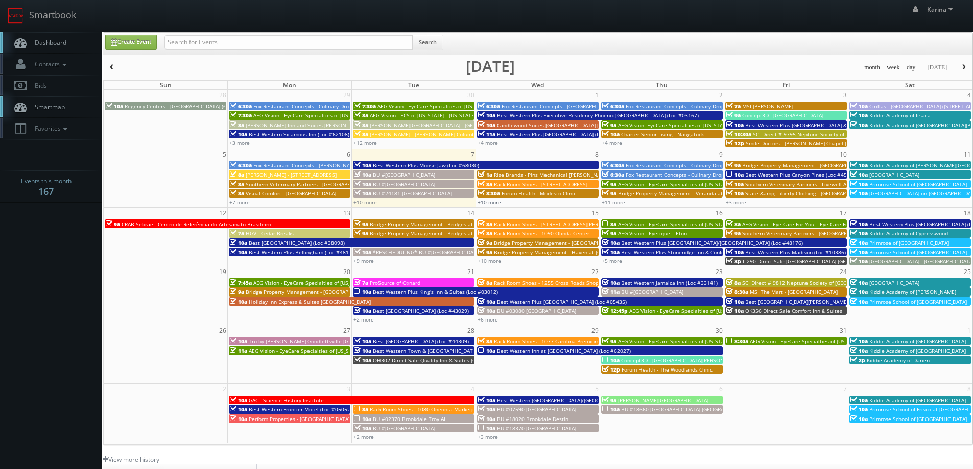
click at [488, 204] on link "+10 more" at bounding box center [489, 202] width 23 height 7
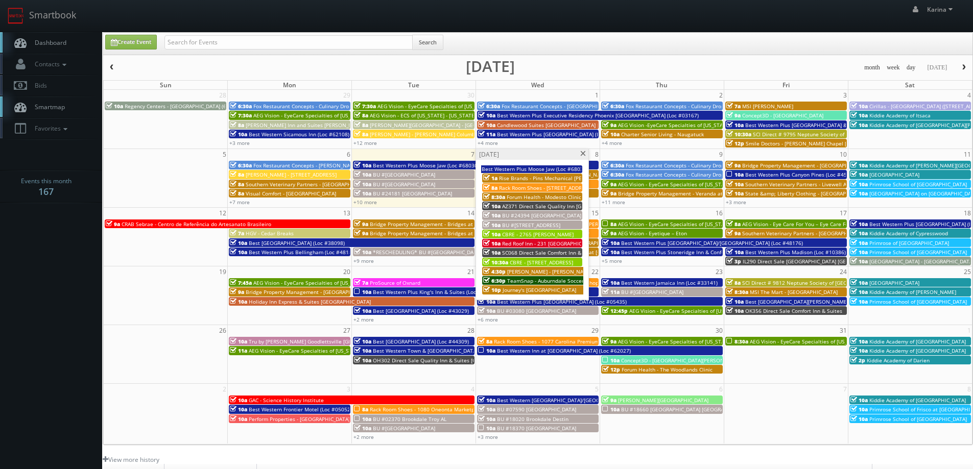
click at [581, 153] on span at bounding box center [583, 154] width 7 height 6
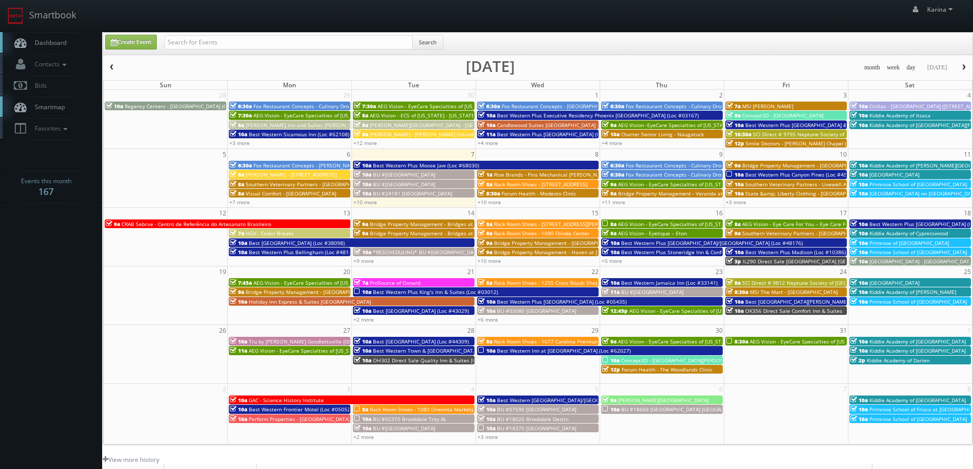
click at [783, 175] on span "Best Western Plus Canyon Pines (Loc #45083)" at bounding box center [801, 174] width 112 height 7
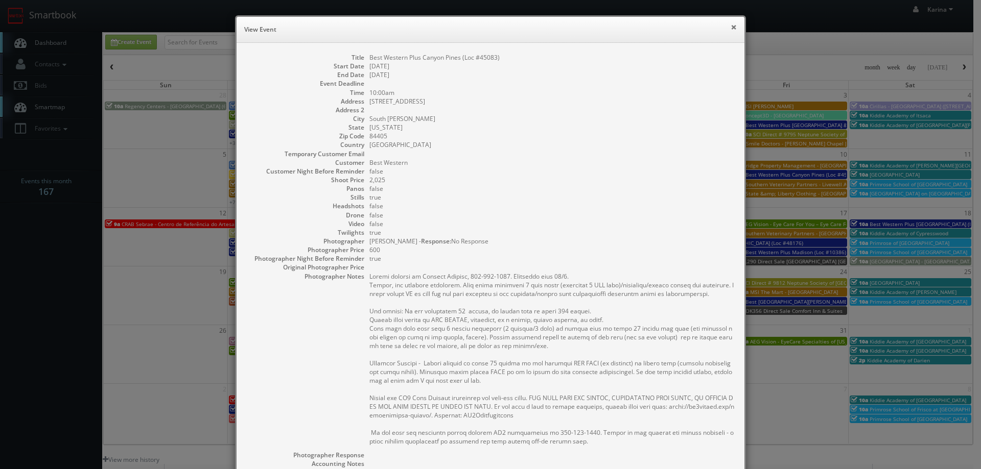
click at [730, 28] on button "×" at bounding box center [733, 26] width 6 height 7
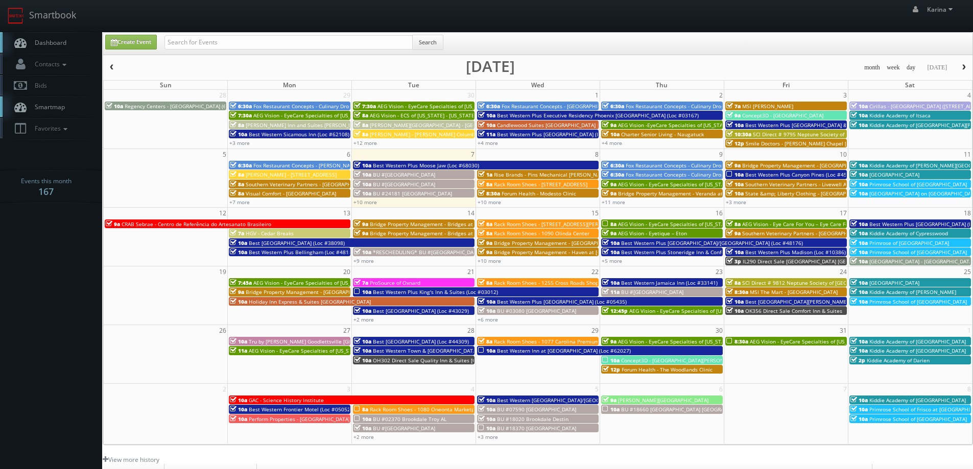
click at [59, 40] on span "Dashboard" at bounding box center [48, 42] width 37 height 9
click at [44, 43] on span "Dashboard" at bounding box center [48, 42] width 37 height 9
click at [64, 51] on link "Dashboard" at bounding box center [51, 42] width 102 height 21
click at [50, 40] on span "Dashboard" at bounding box center [48, 42] width 37 height 9
click at [57, 46] on span "Dashboard" at bounding box center [48, 42] width 37 height 9
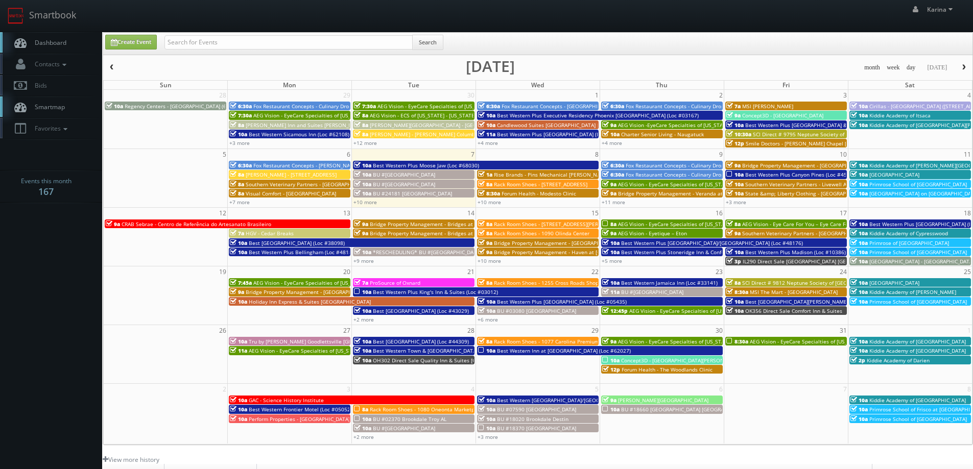
click at [44, 45] on span "Dashboard" at bounding box center [48, 42] width 37 height 9
